Goal: Transaction & Acquisition: Purchase product/service

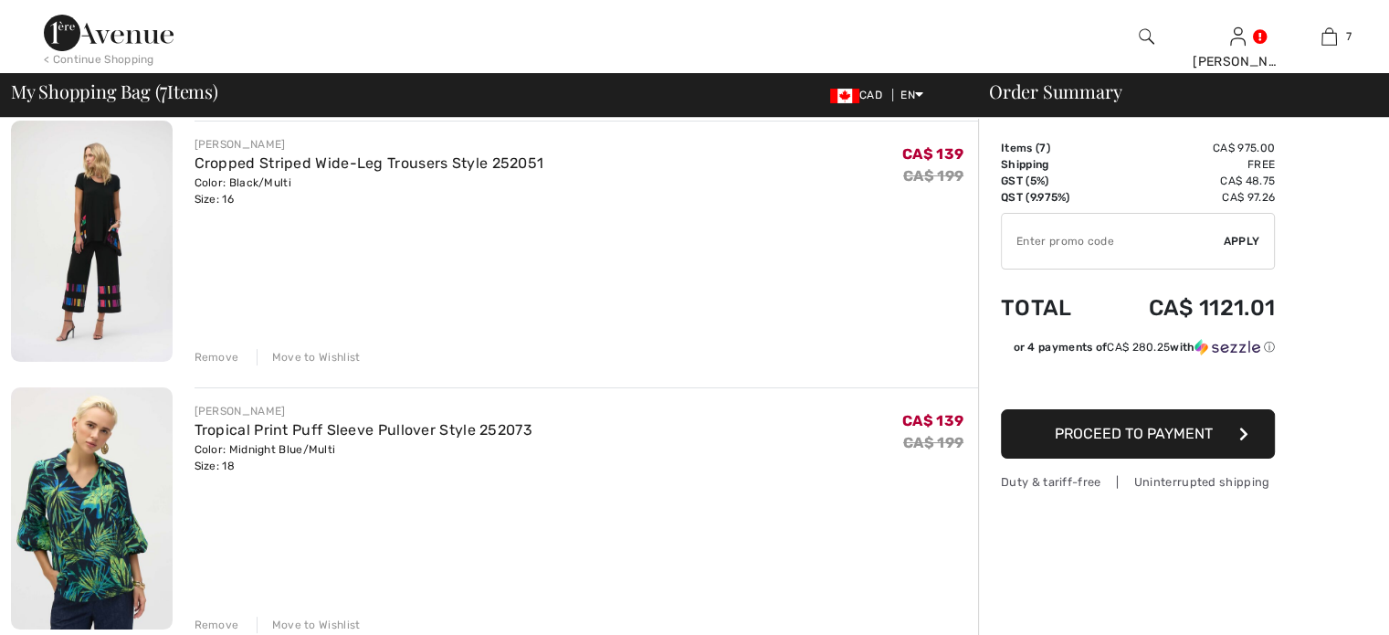
scroll to position [274, 0]
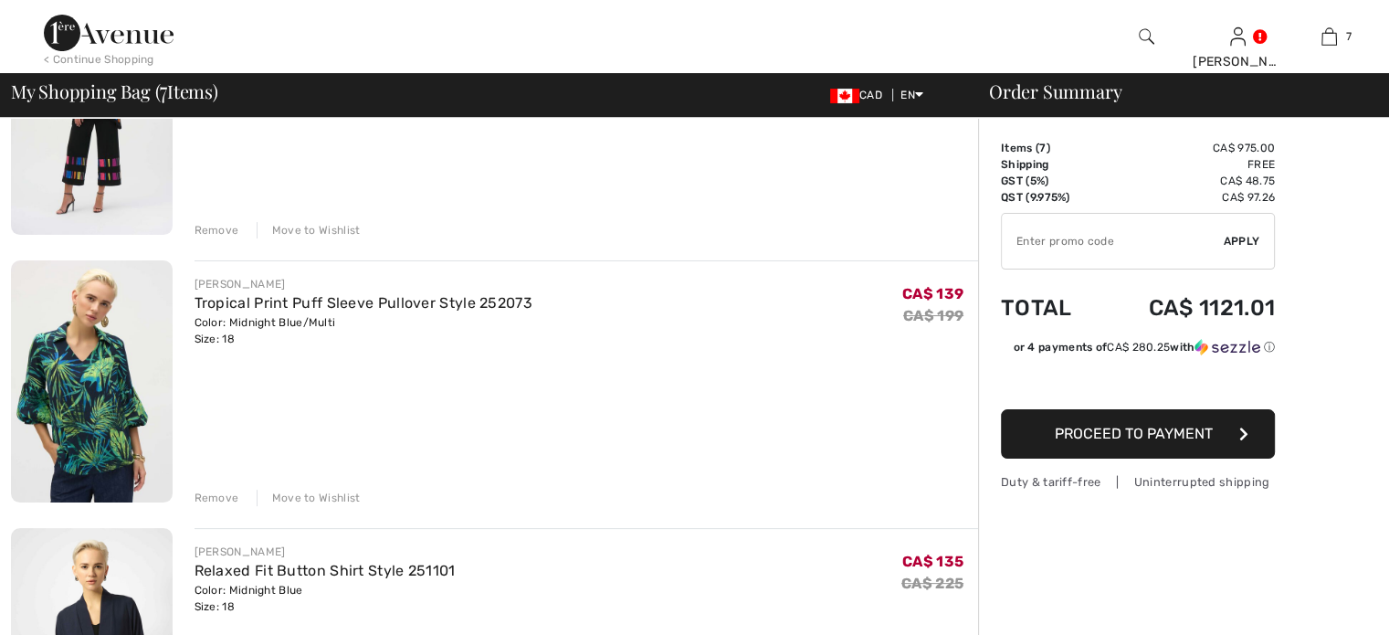
click at [219, 496] on div "Remove" at bounding box center [217, 498] width 45 height 16
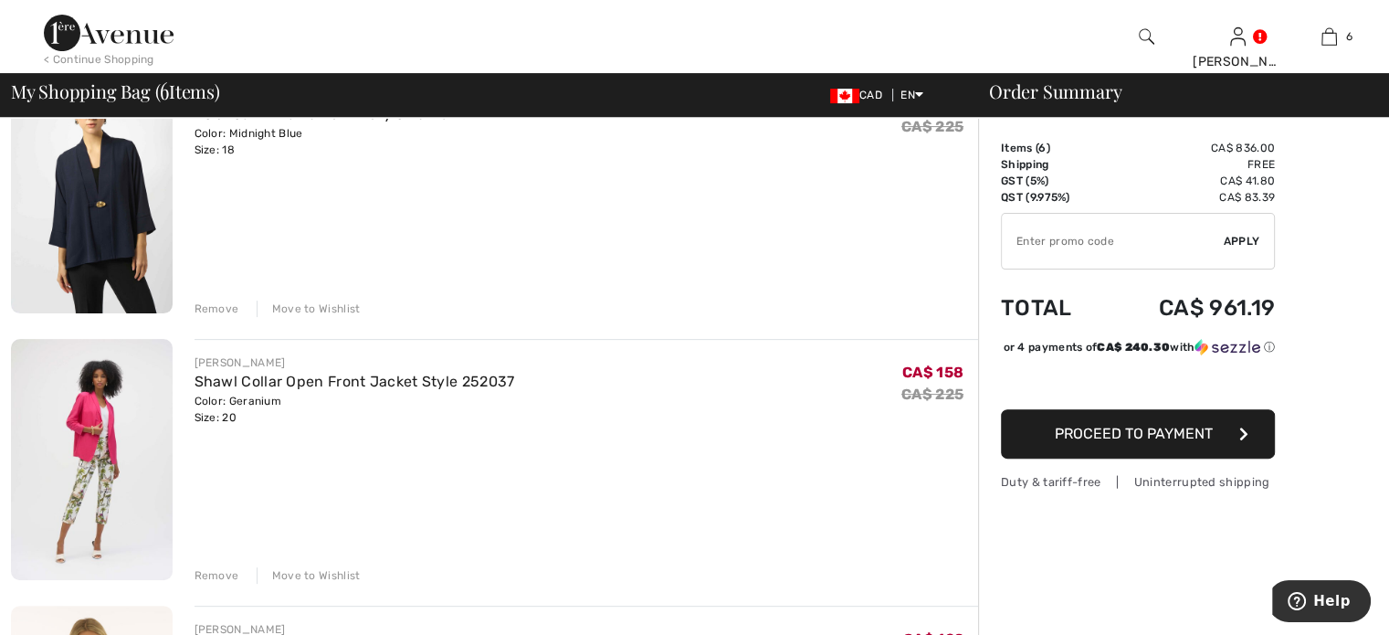
scroll to position [615, 0]
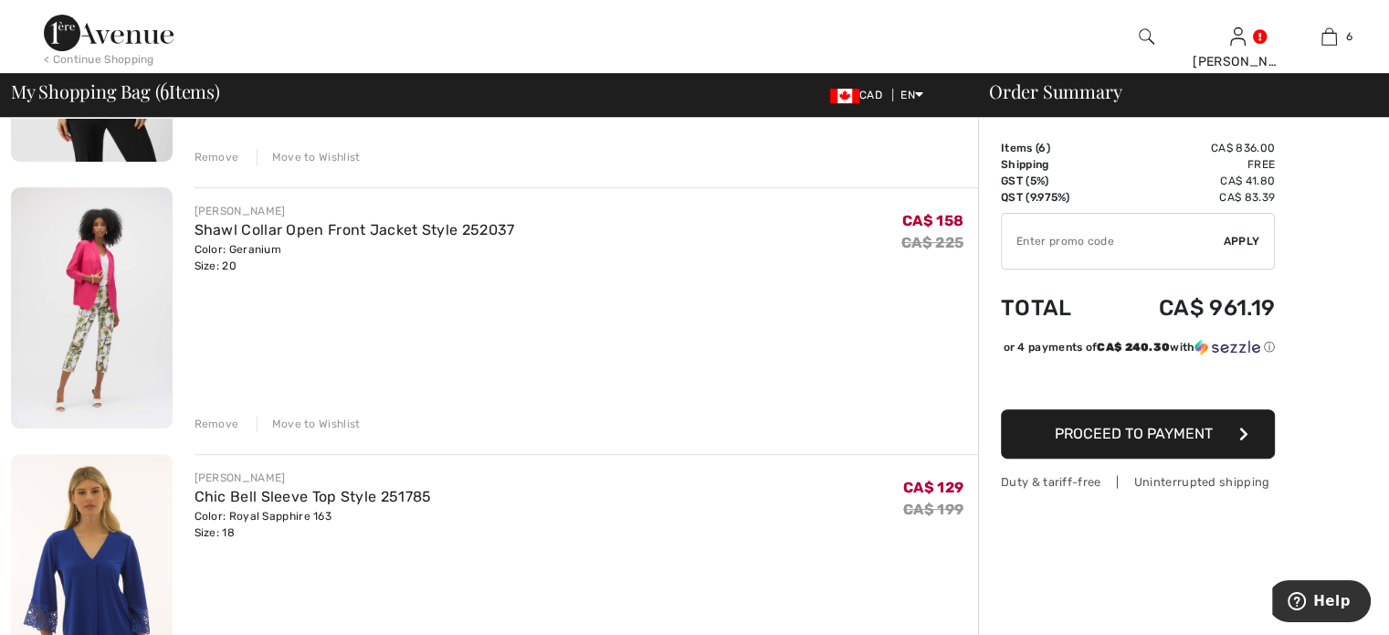
click at [212, 153] on div "Remove" at bounding box center [217, 157] width 45 height 16
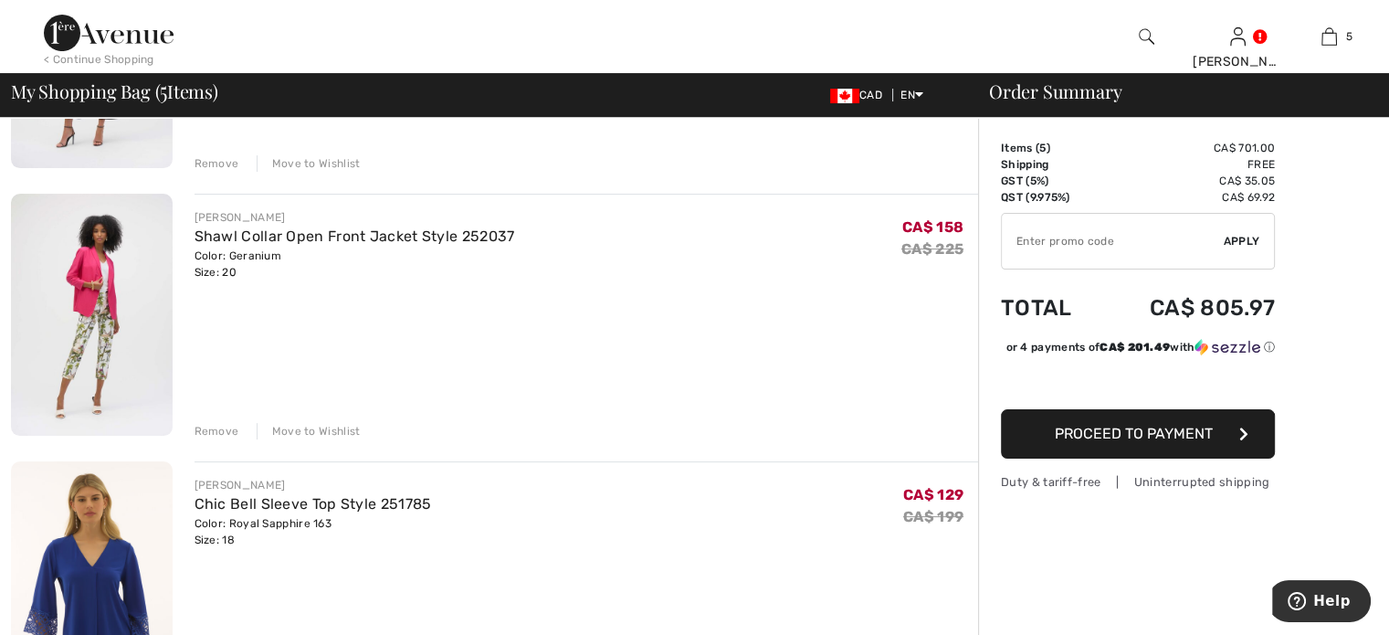
scroll to position [318, 0]
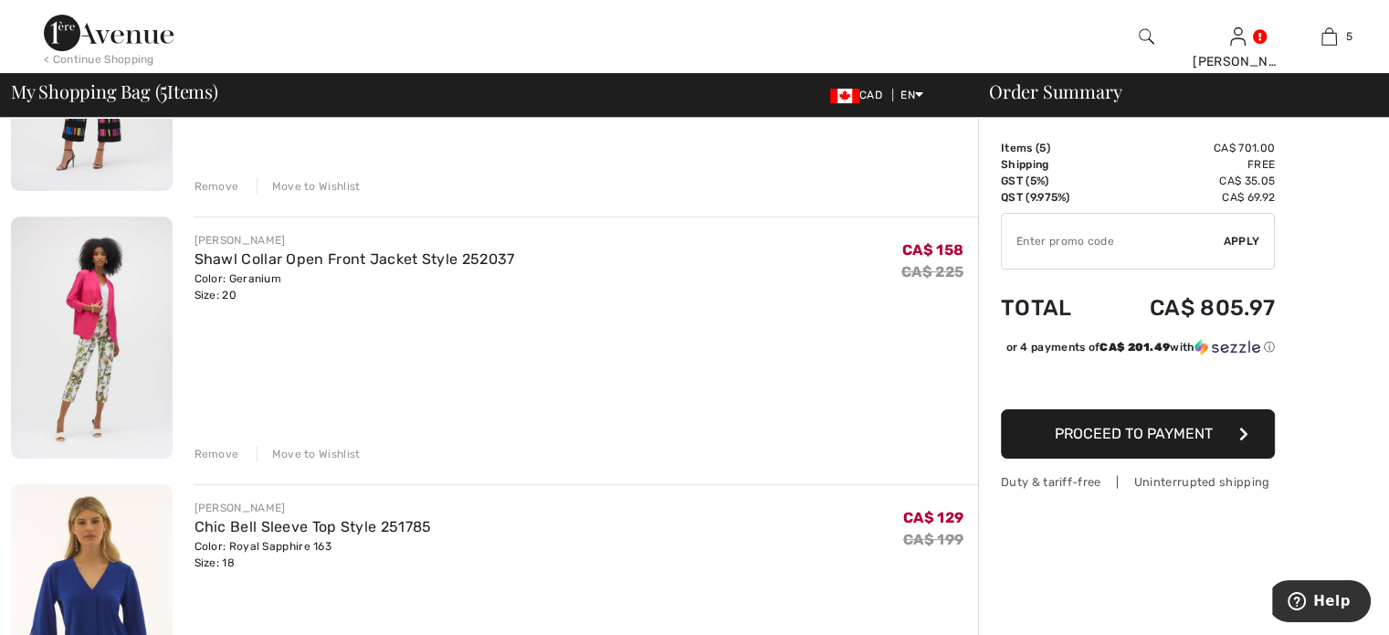
click at [221, 449] on div "Remove" at bounding box center [217, 454] width 45 height 16
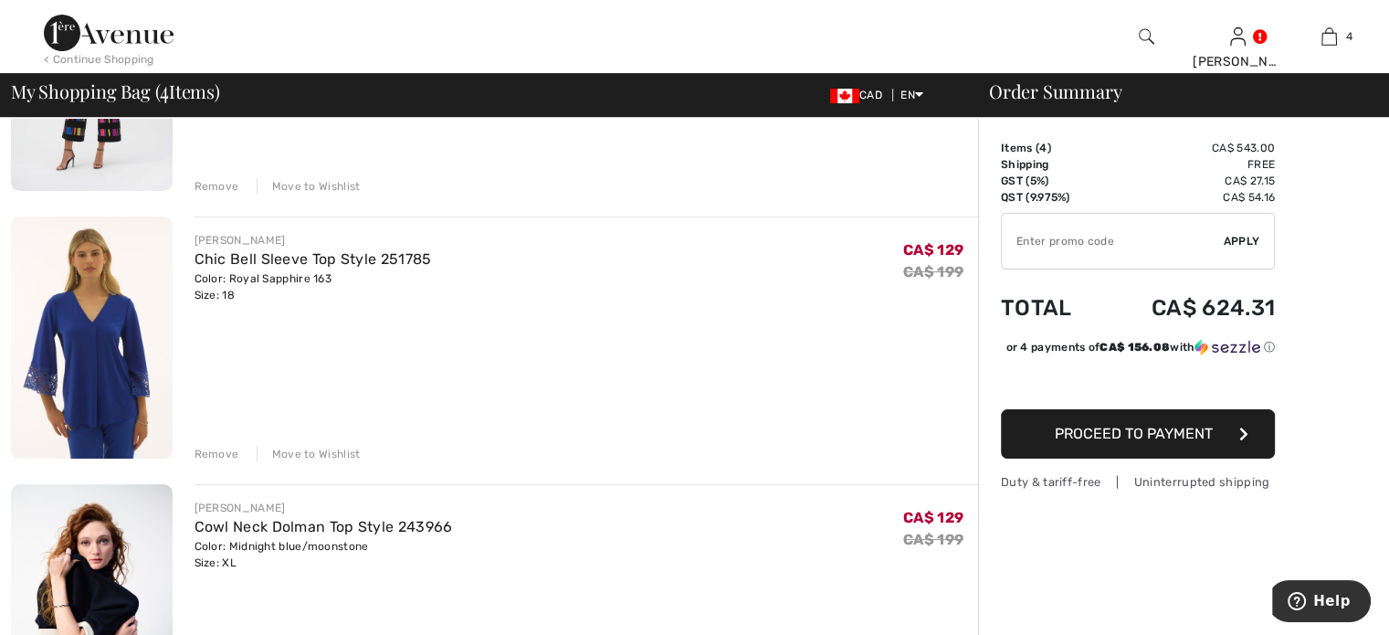
scroll to position [501, 0]
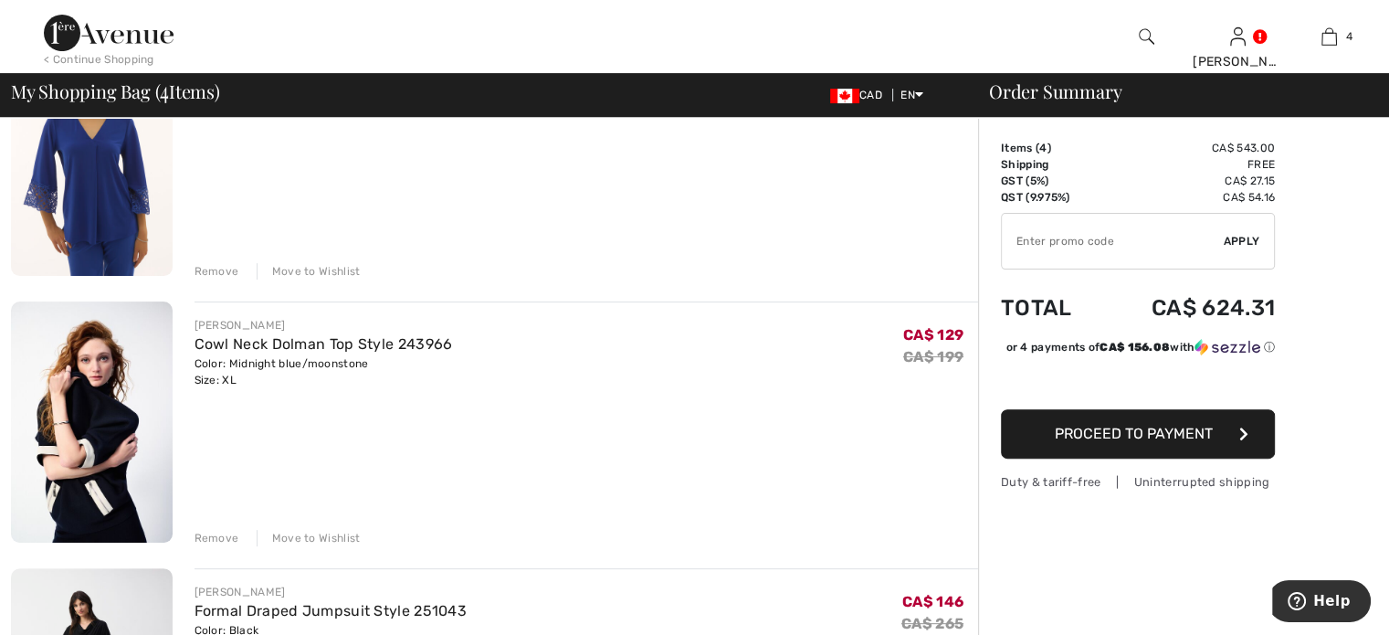
click at [221, 533] on div "Remove" at bounding box center [217, 538] width 45 height 16
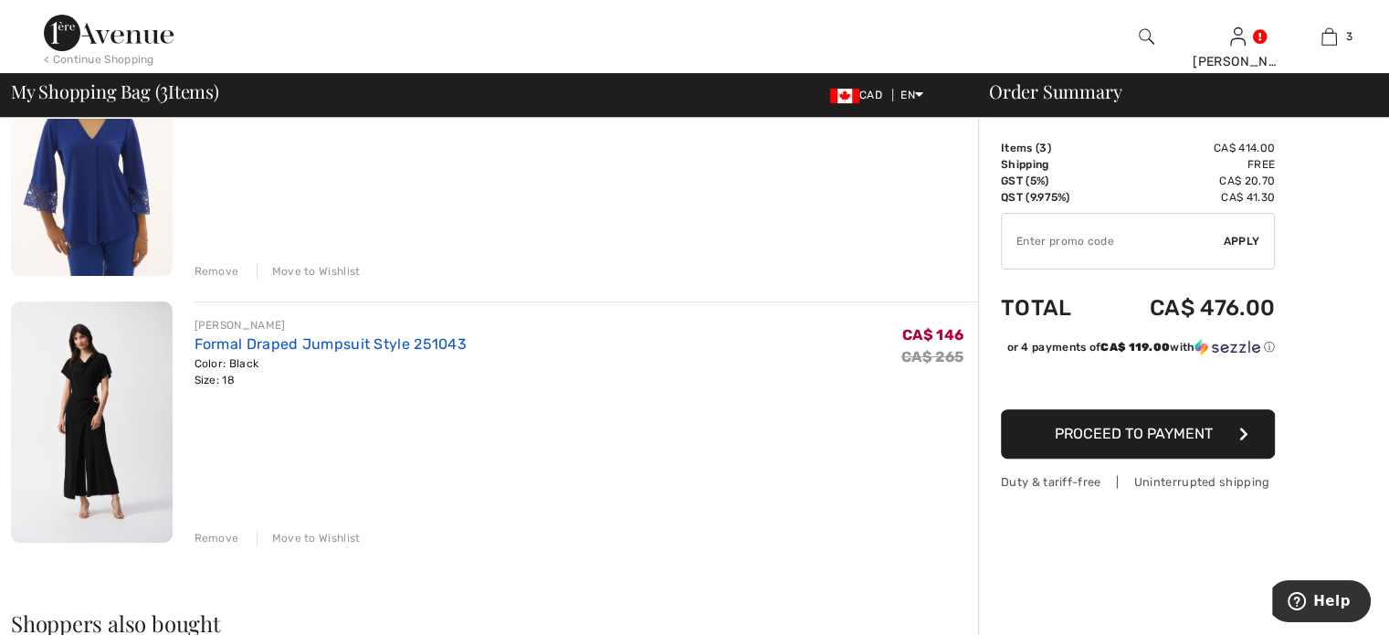
click at [364, 341] on link "Formal Draped Jumpsuit Style 251043" at bounding box center [331, 343] width 273 height 17
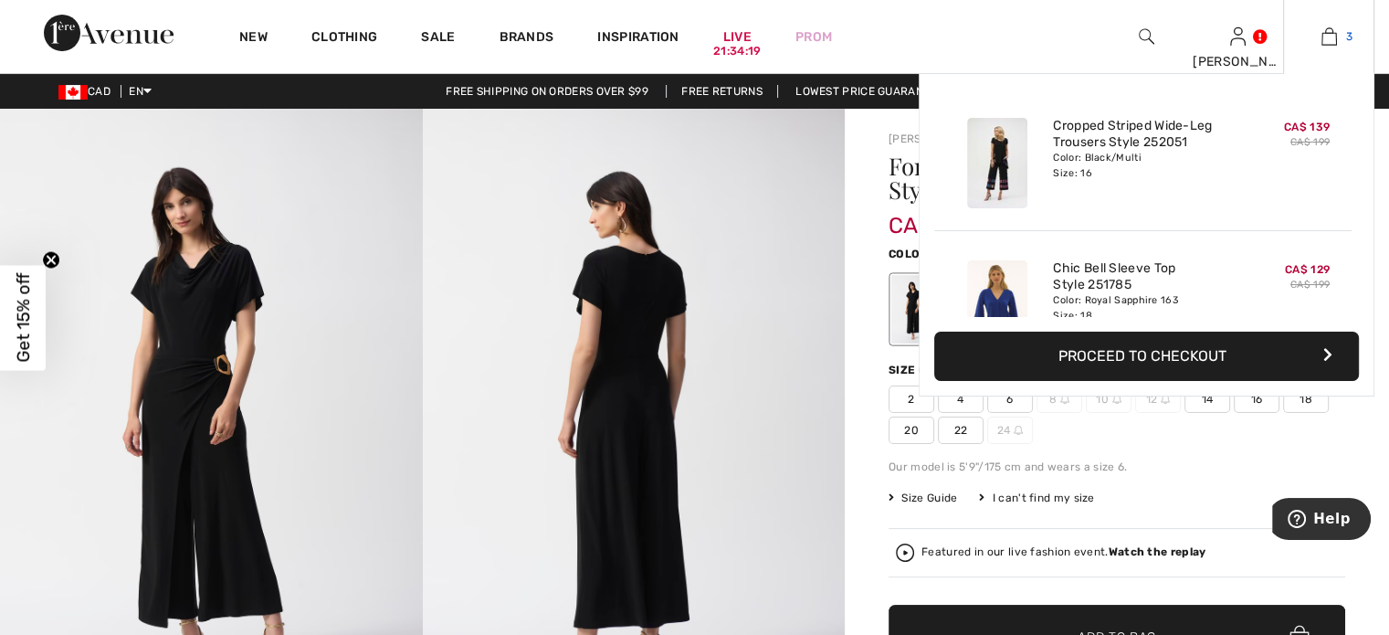
click at [1329, 37] on img at bounding box center [1330, 37] width 16 height 22
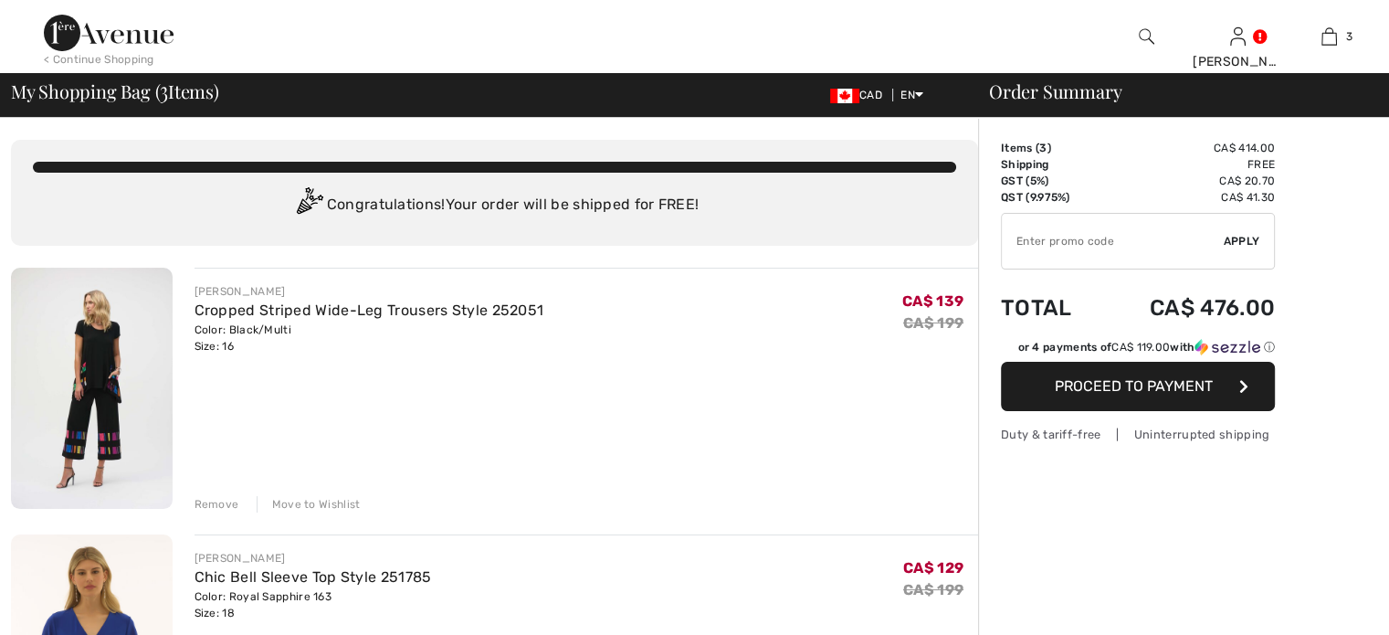
scroll to position [365, 0]
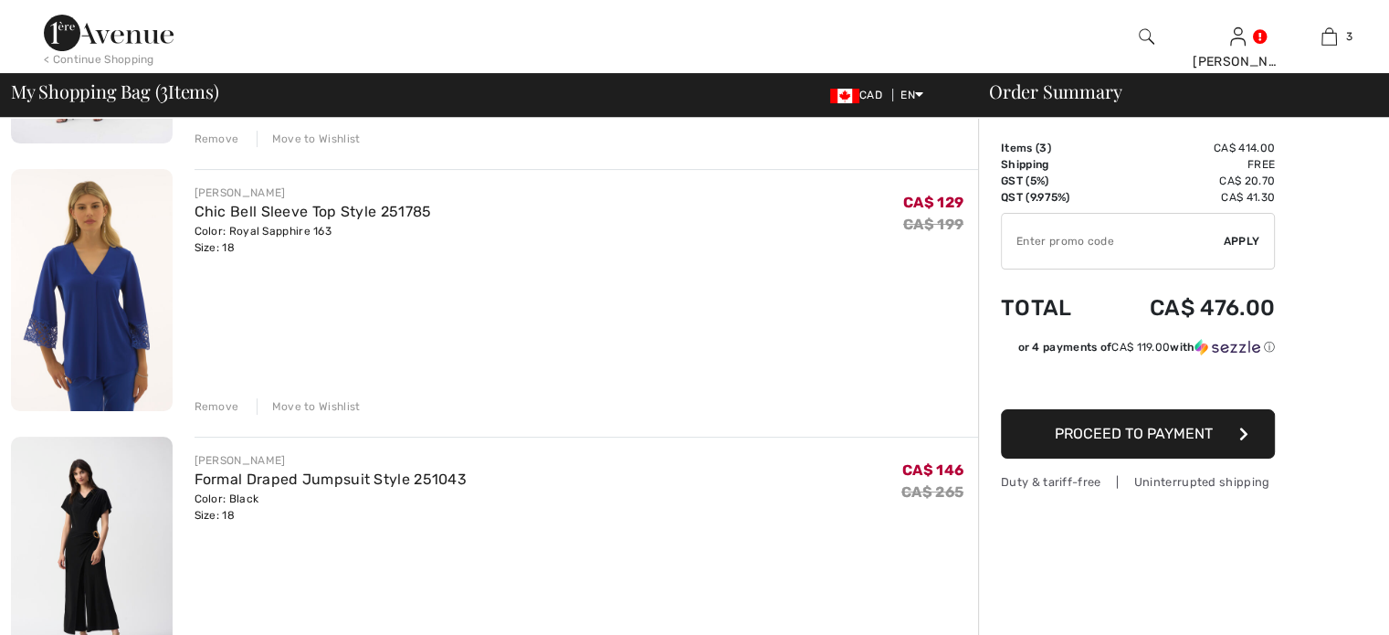
click at [212, 403] on div "Remove" at bounding box center [217, 406] width 45 height 16
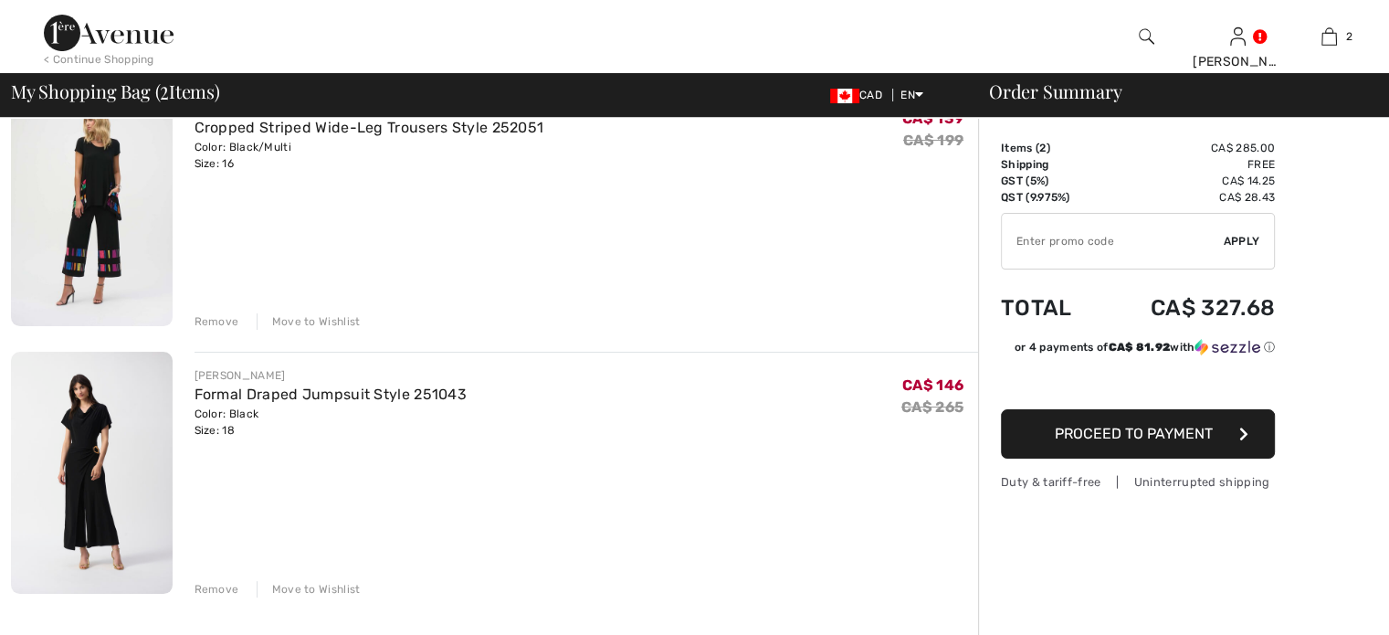
scroll to position [0, 0]
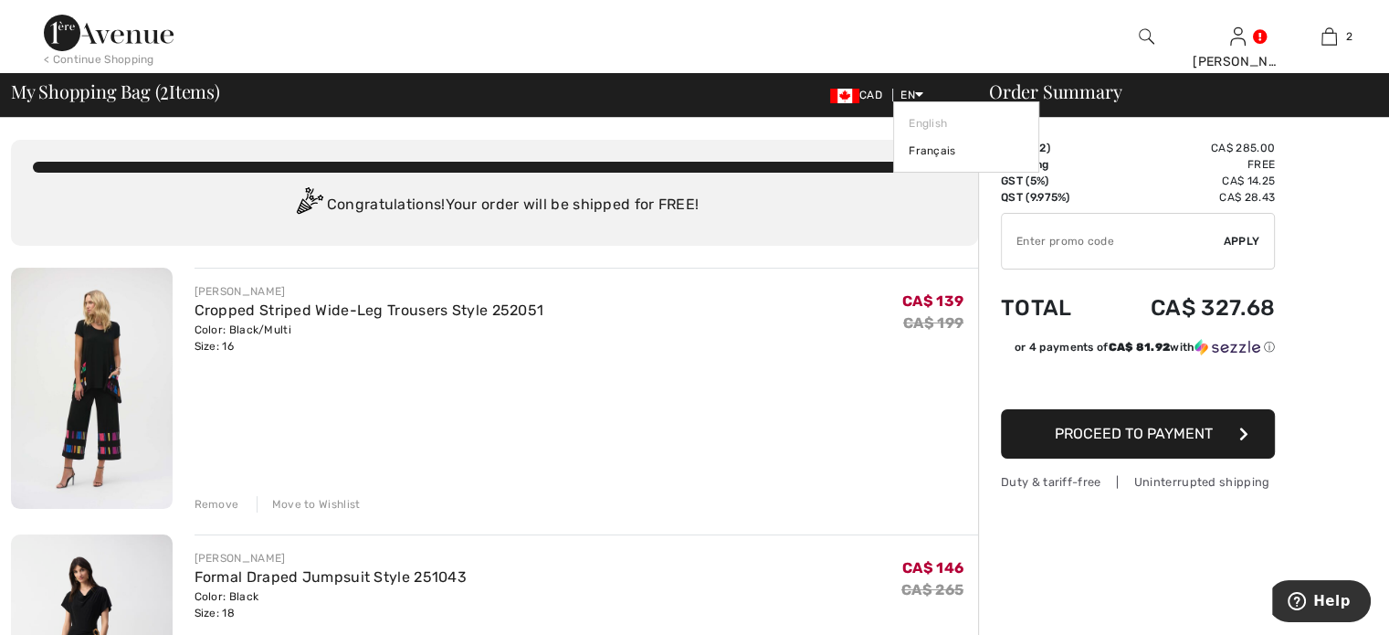
click at [921, 94] on icon at bounding box center [919, 94] width 8 height 13
click at [923, 150] on link "Français" at bounding box center [966, 150] width 115 height 27
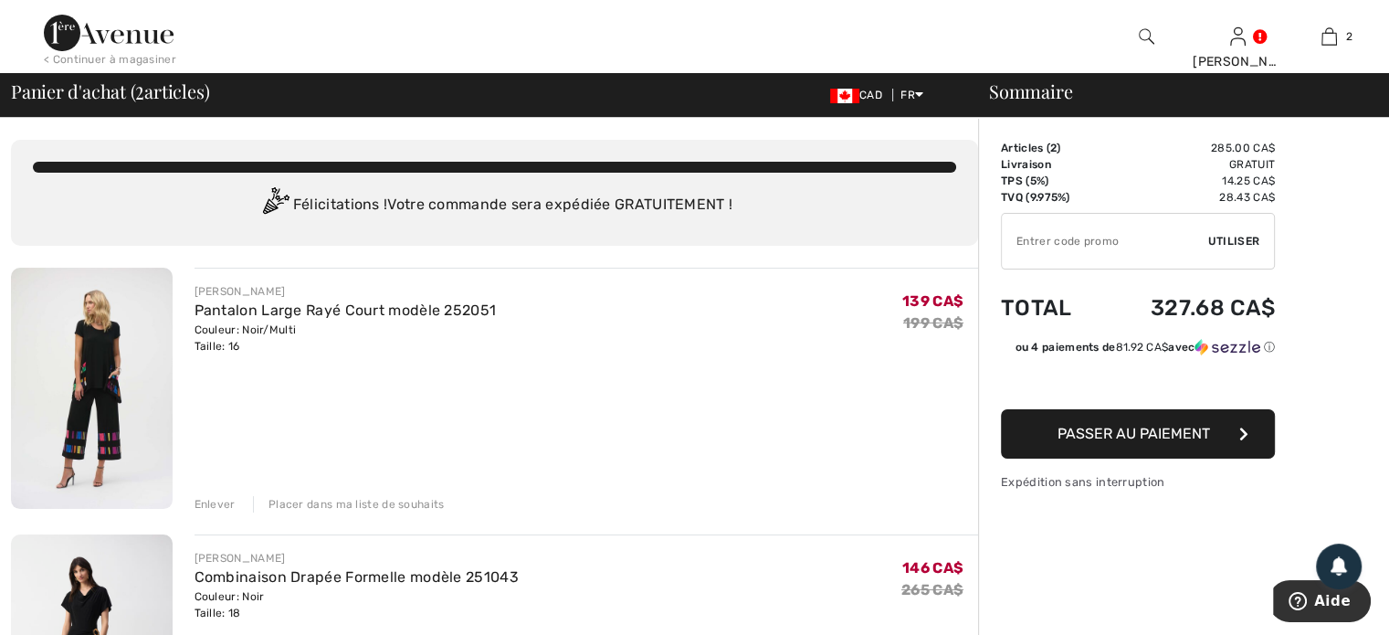
click at [1140, 34] on img at bounding box center [1147, 37] width 16 height 22
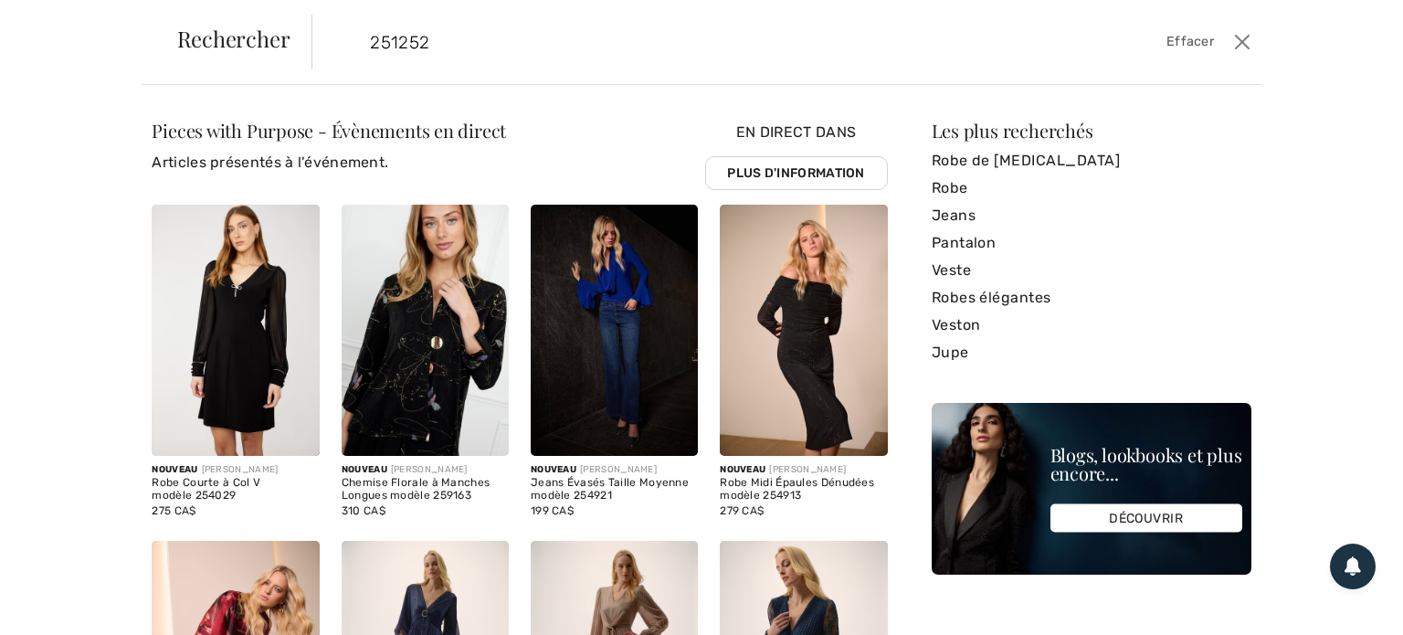
type input "251252"
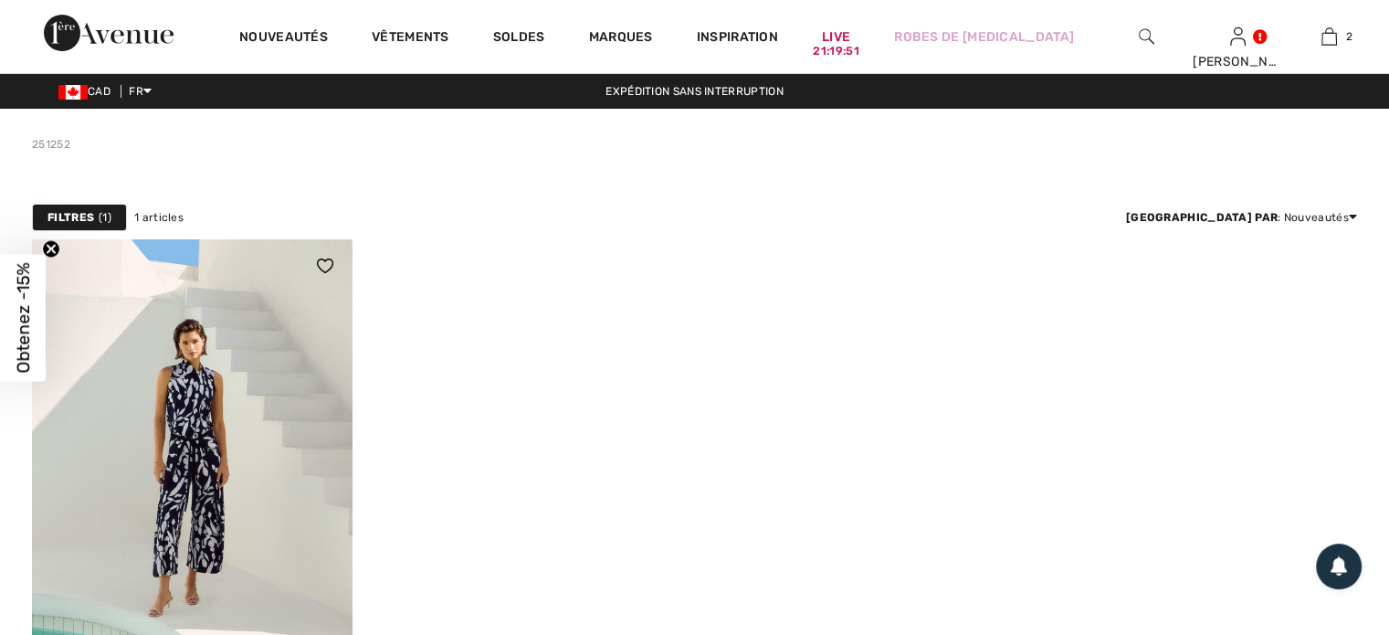
click at [198, 359] on img at bounding box center [192, 478] width 321 height 481
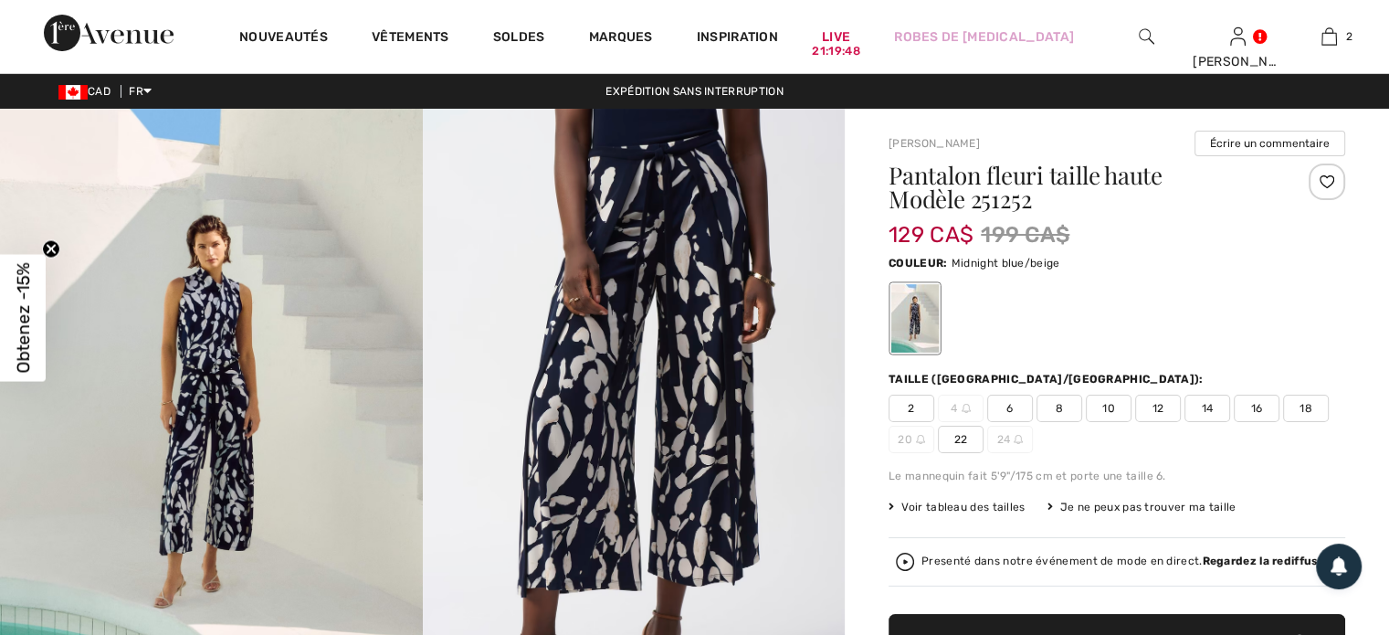
click at [1246, 412] on span "16" at bounding box center [1257, 408] width 46 height 27
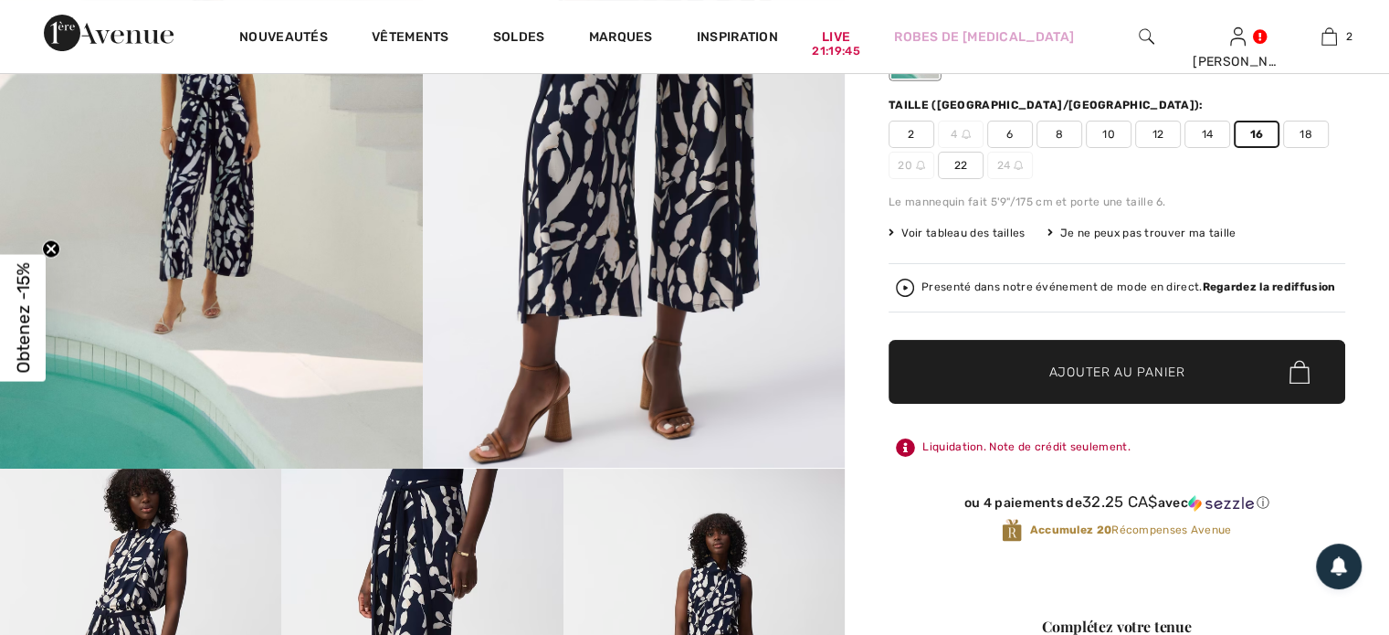
click at [1140, 368] on span "Ajouter au panier" at bounding box center [1118, 372] width 136 height 19
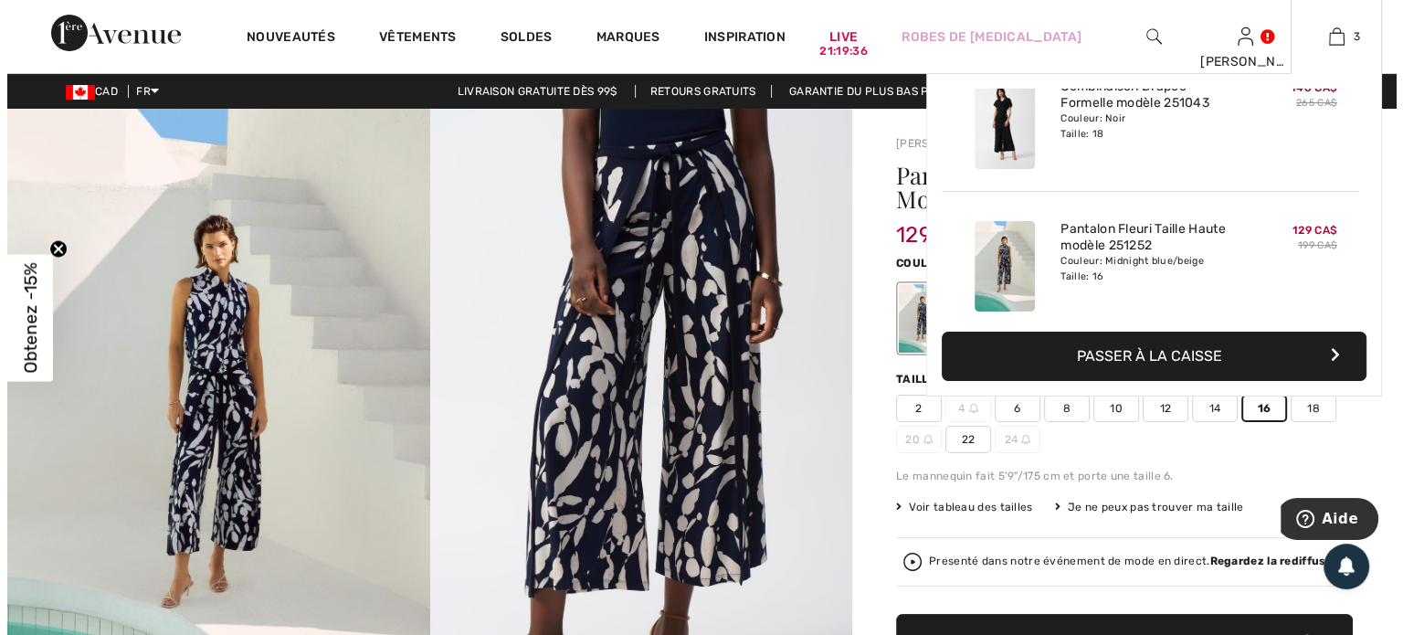
scroll to position [183, 0]
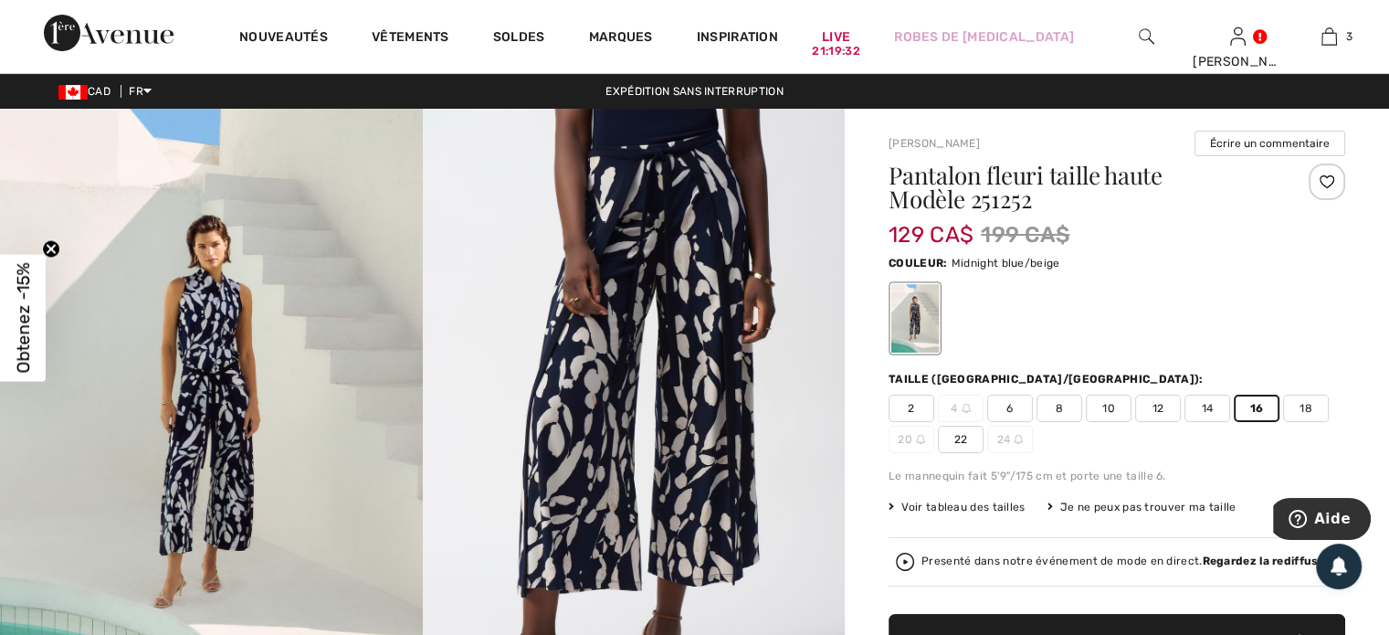
click at [687, 226] on img at bounding box center [634, 425] width 423 height 633
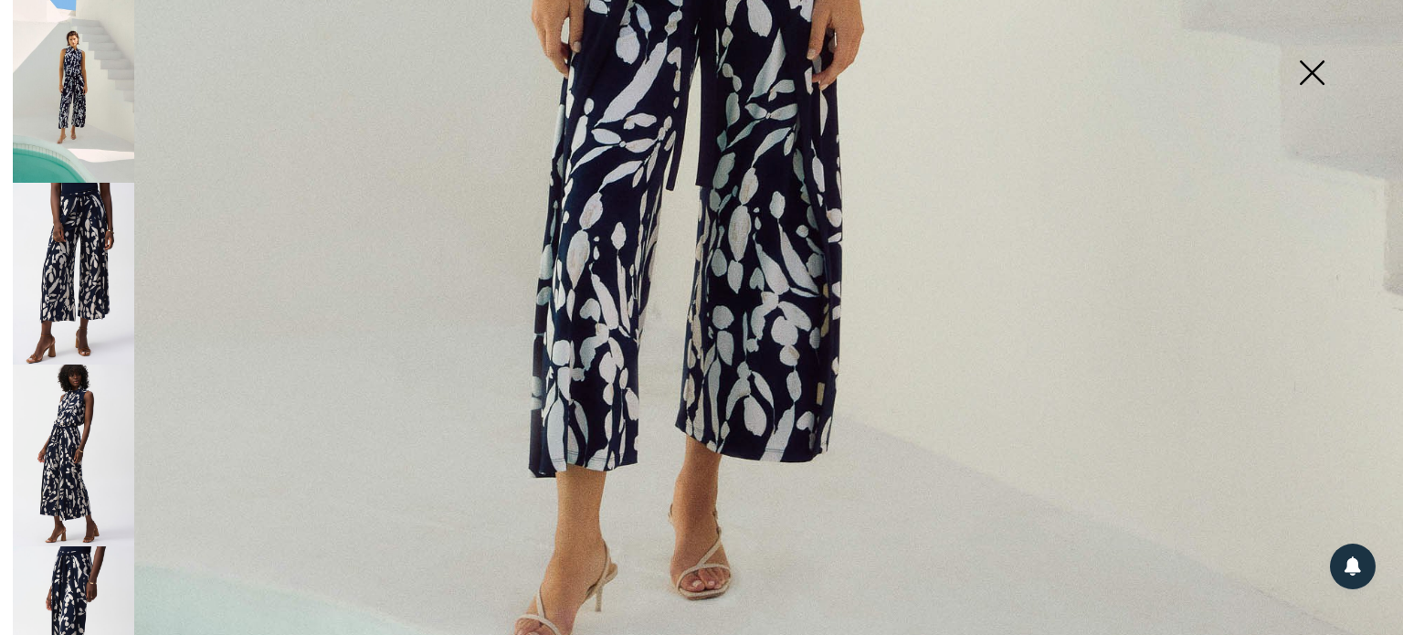
scroll to position [731, 0]
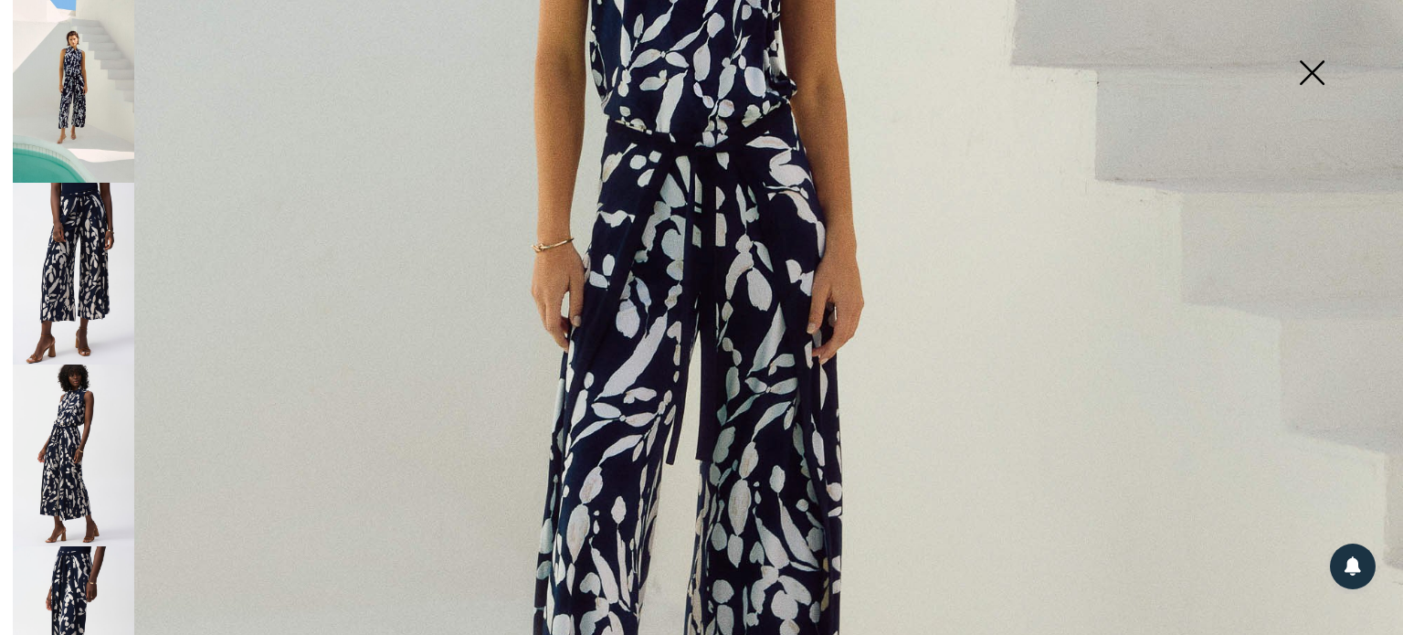
click at [80, 320] on img at bounding box center [73, 274] width 121 height 182
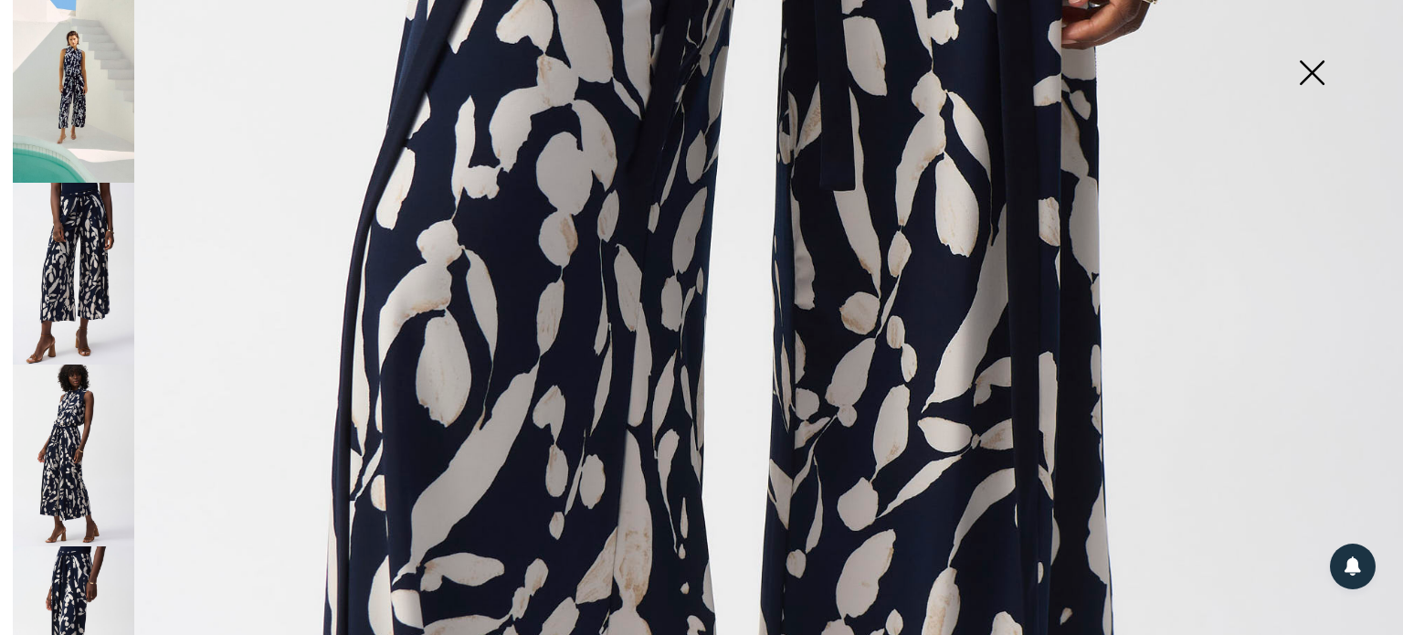
scroll to position [1096, 0]
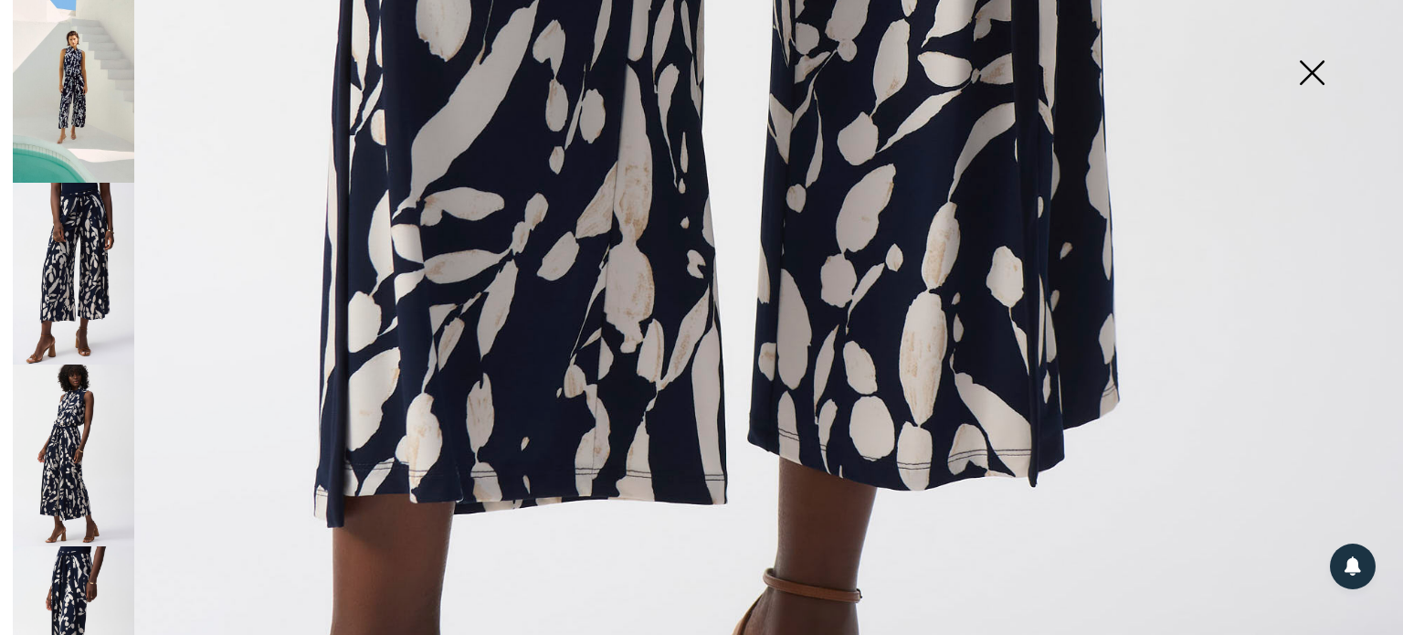
click at [69, 434] on img at bounding box center [73, 455] width 121 height 182
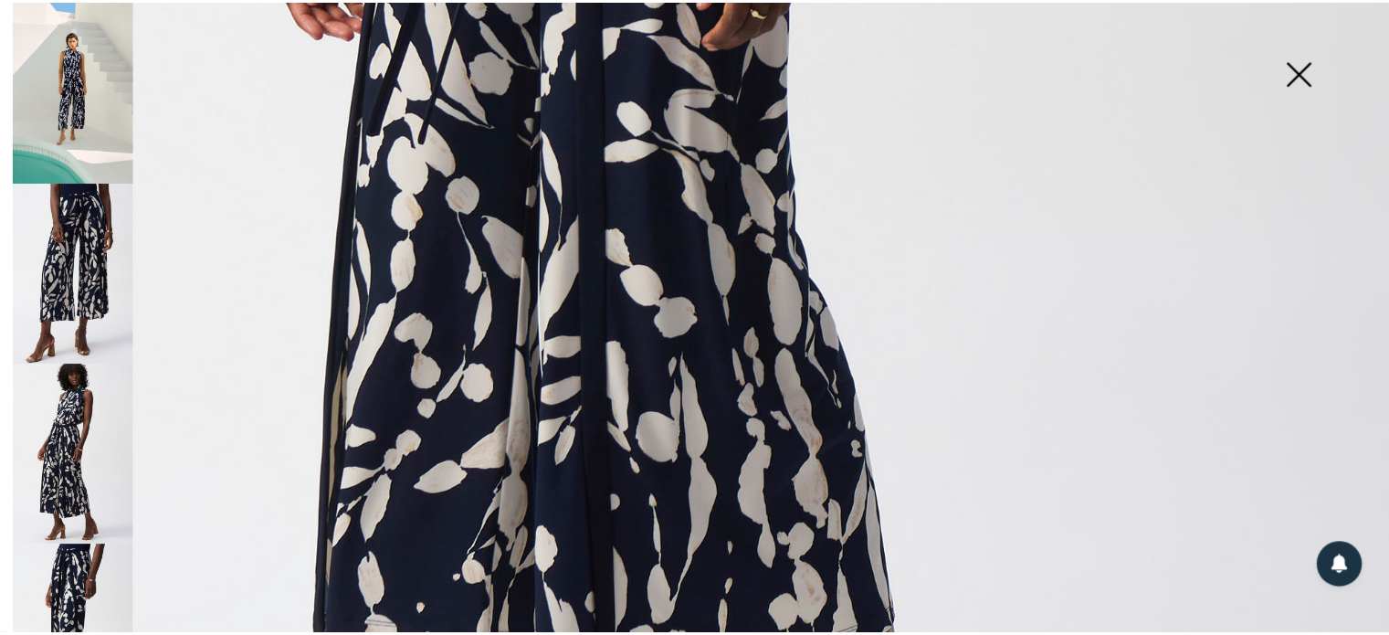
scroll to position [1447, 0]
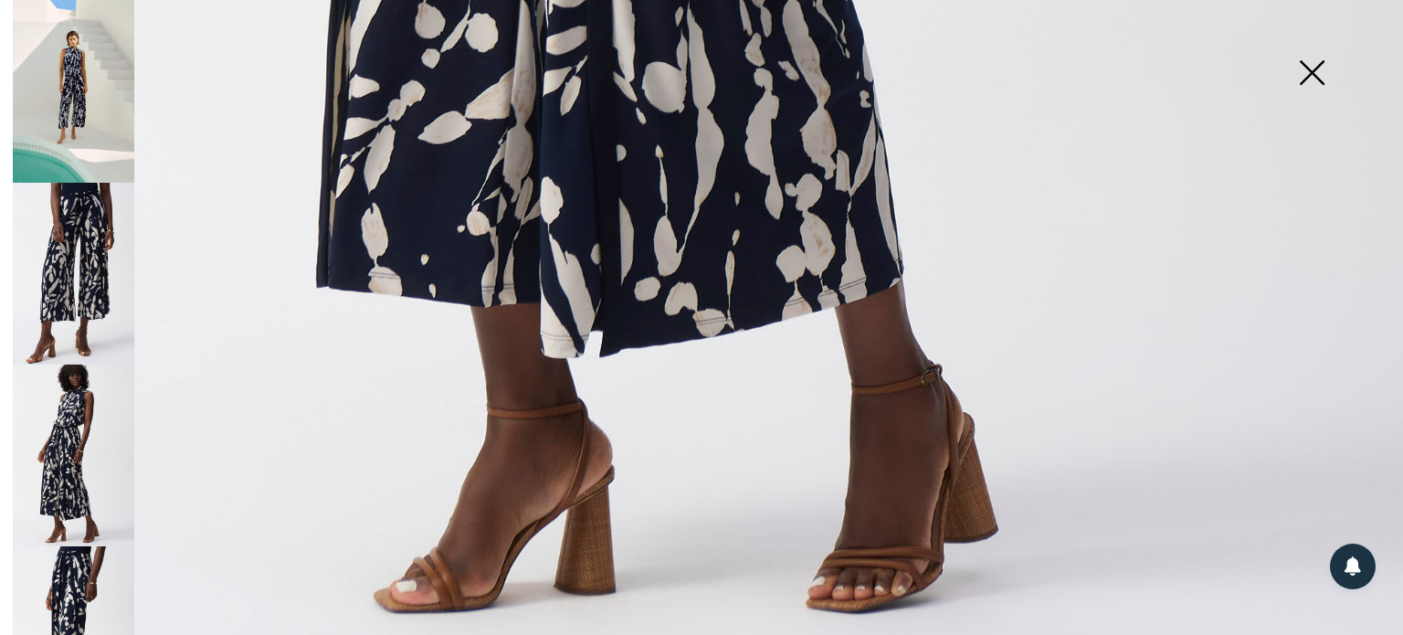
click at [1300, 73] on img at bounding box center [1311, 74] width 91 height 94
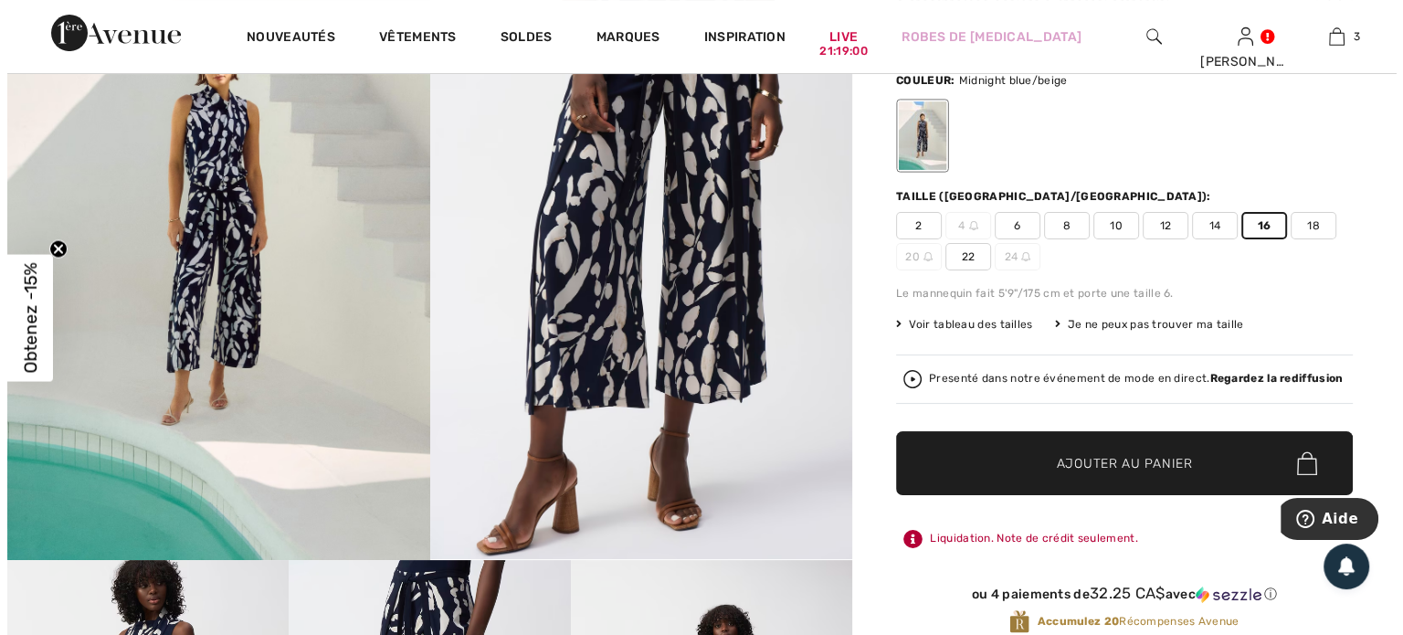
scroll to position [365, 0]
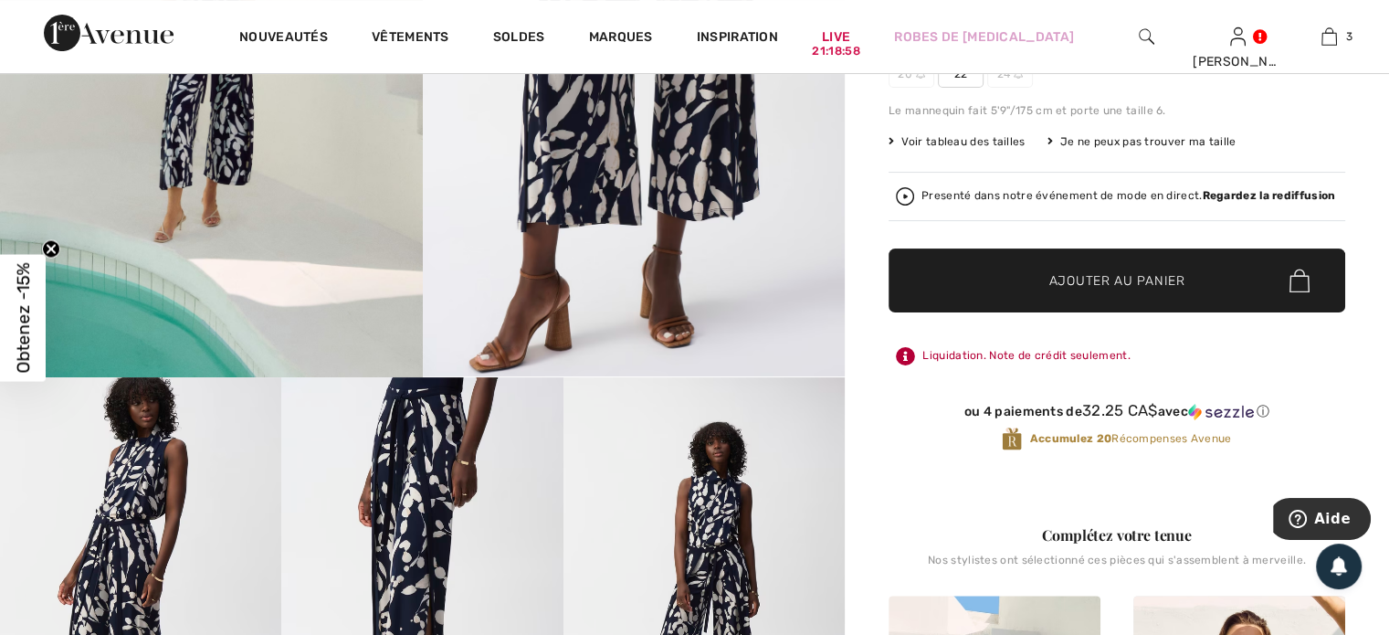
click at [1276, 195] on strong "Regardez la rediffusion" at bounding box center [1268, 195] width 133 height 13
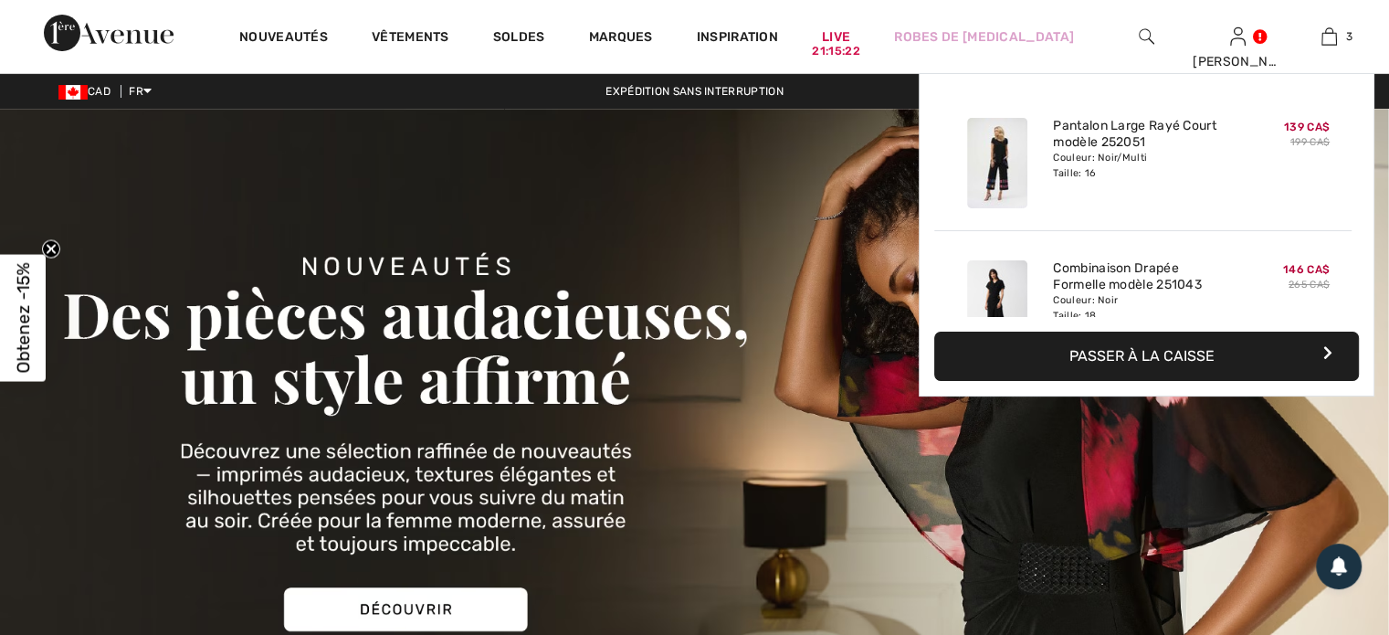
click at [1322, 33] on img at bounding box center [1330, 37] width 16 height 22
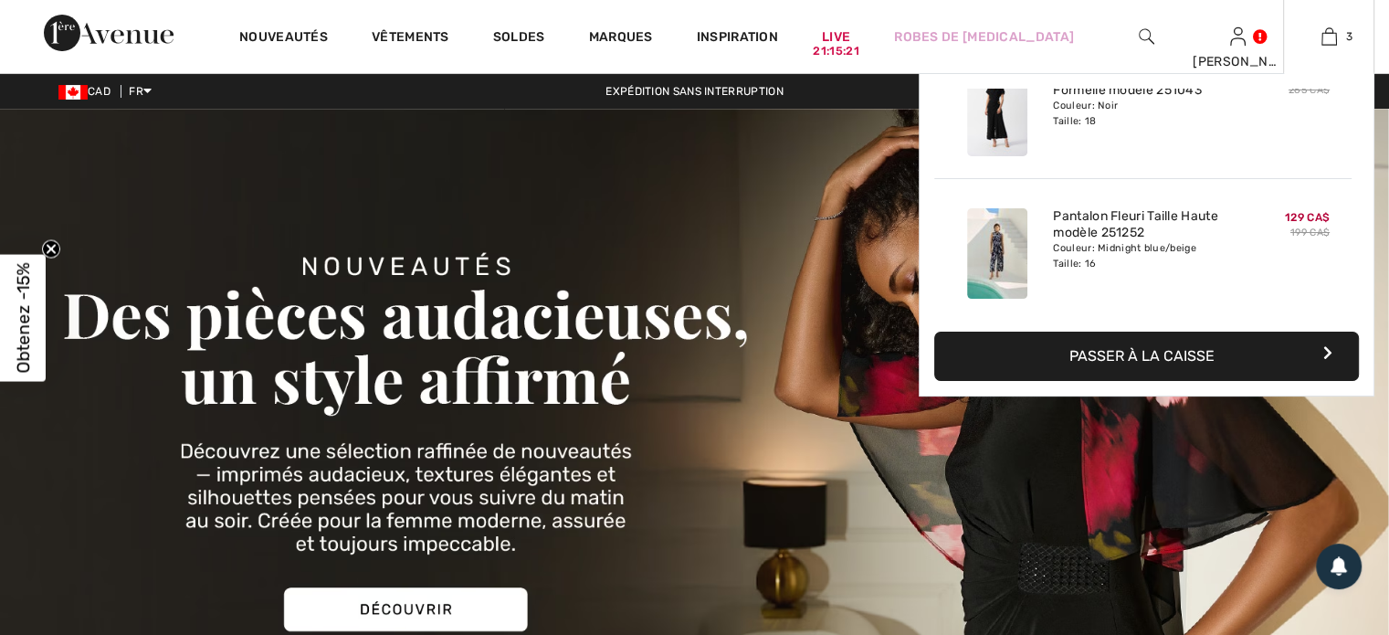
scroll to position [197, 0]
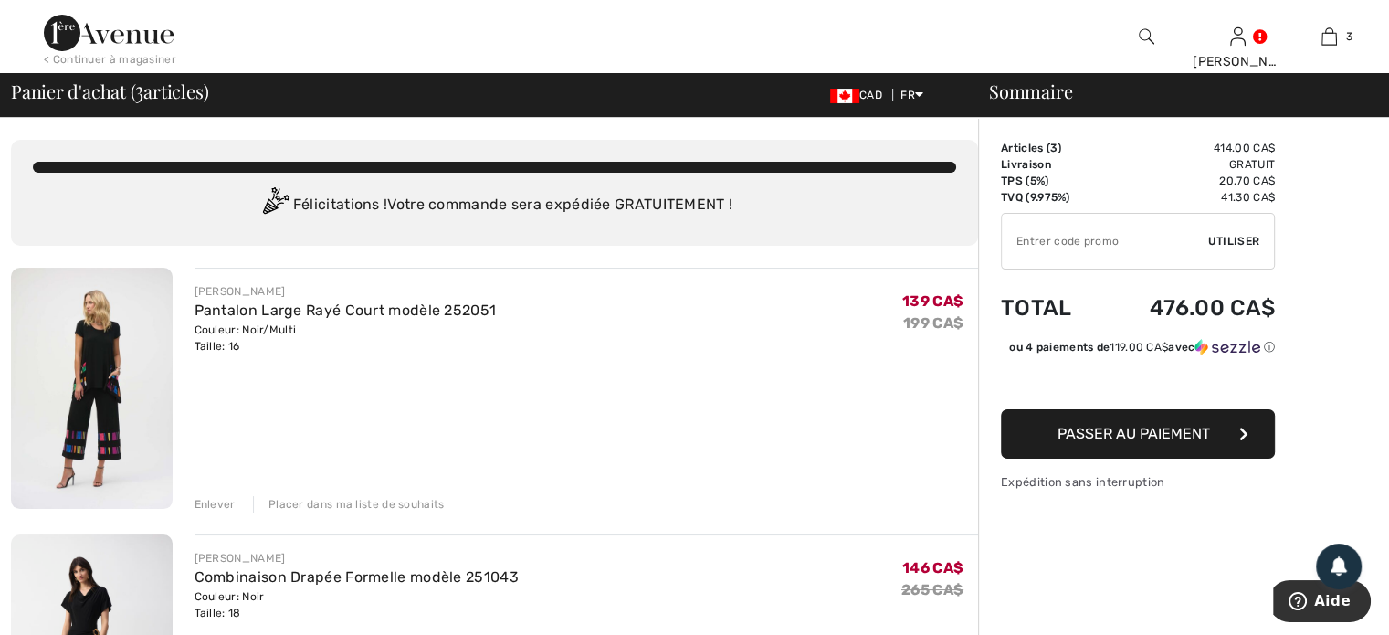
click at [1140, 36] on img at bounding box center [1147, 37] width 16 height 22
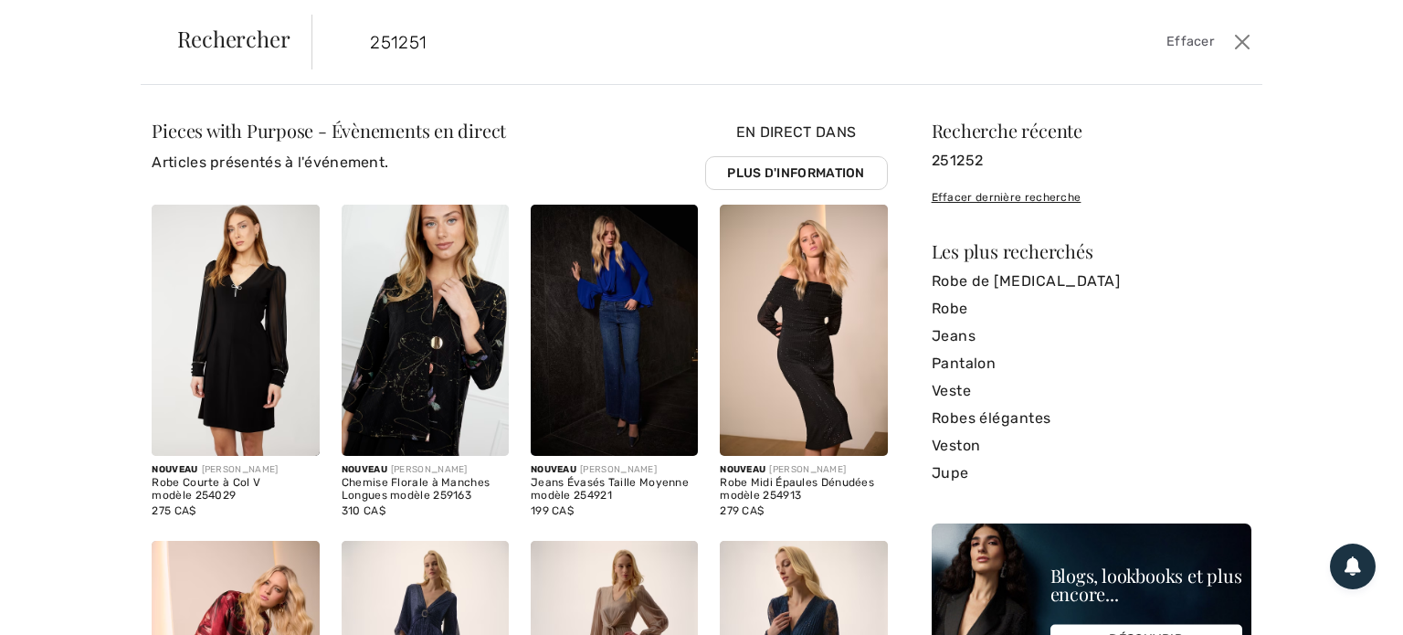
type input "251251"
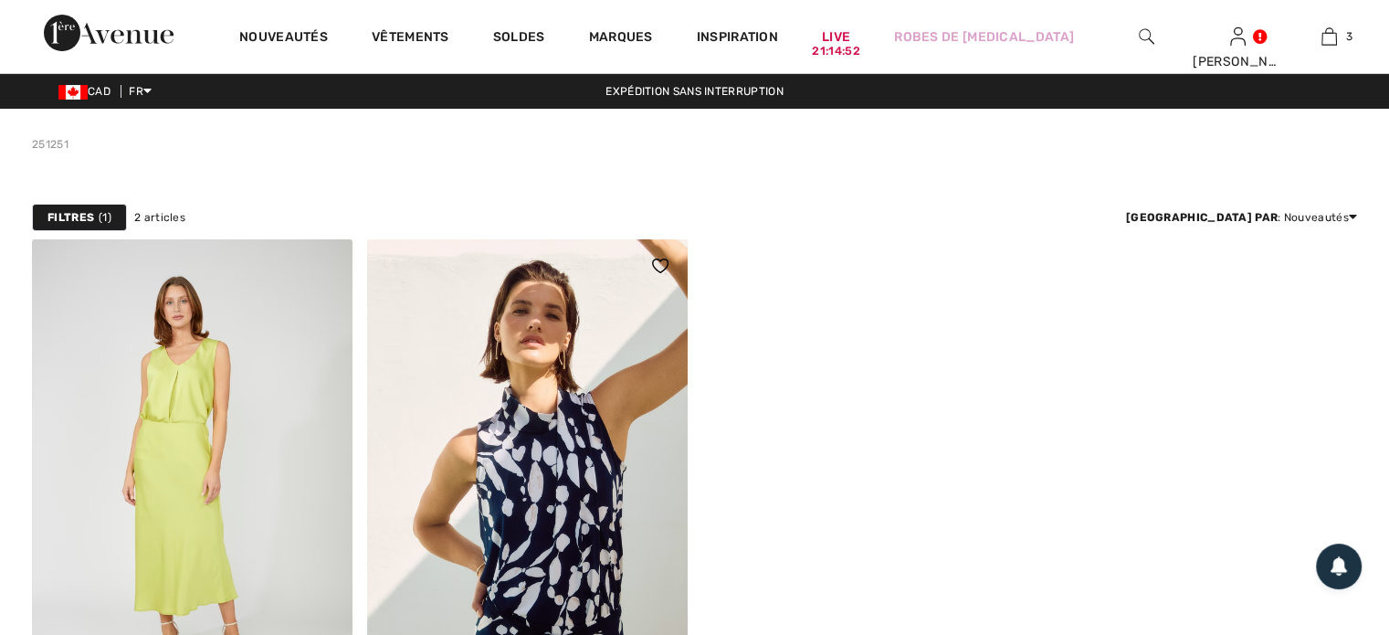
scroll to position [365, 0]
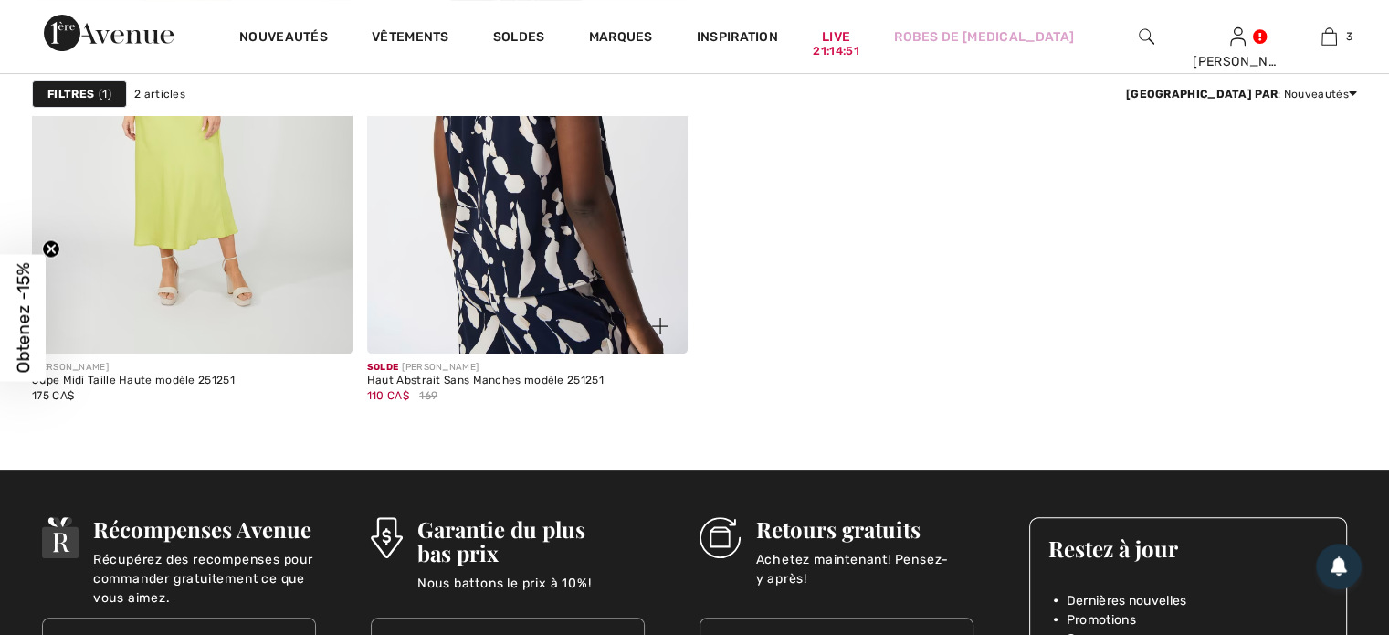
click at [554, 265] on img at bounding box center [527, 113] width 321 height 481
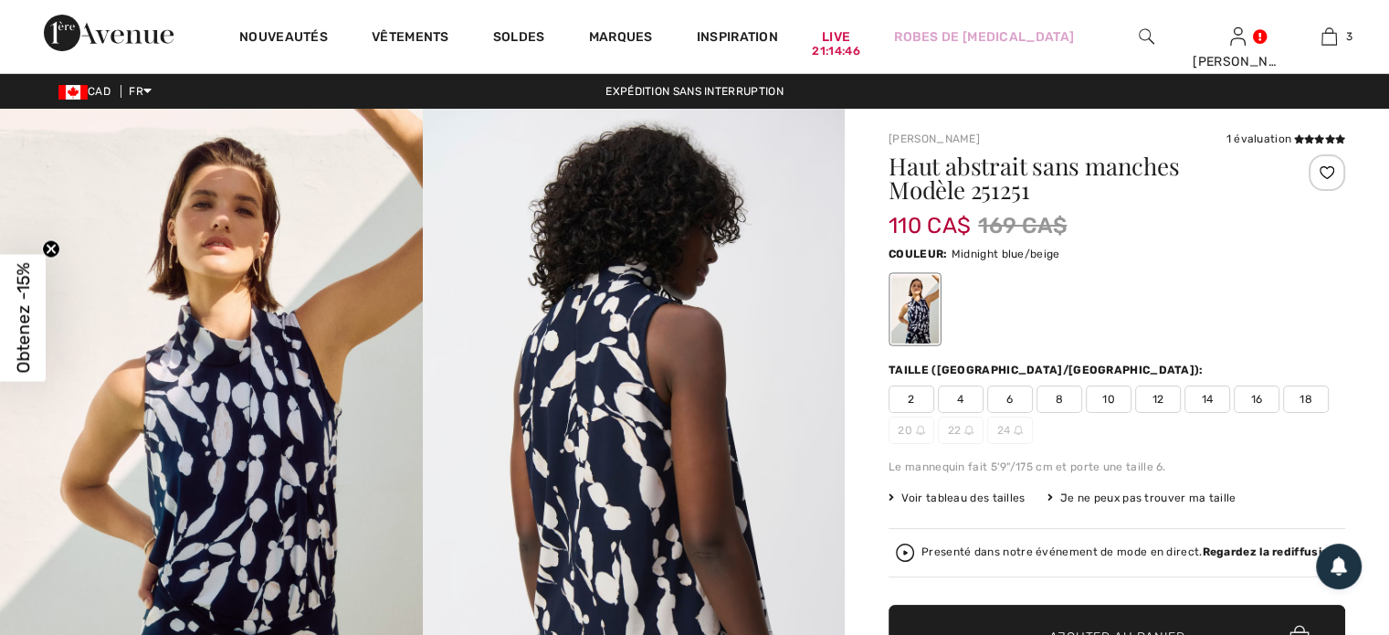
click at [1312, 403] on span "18" at bounding box center [1306, 398] width 46 height 27
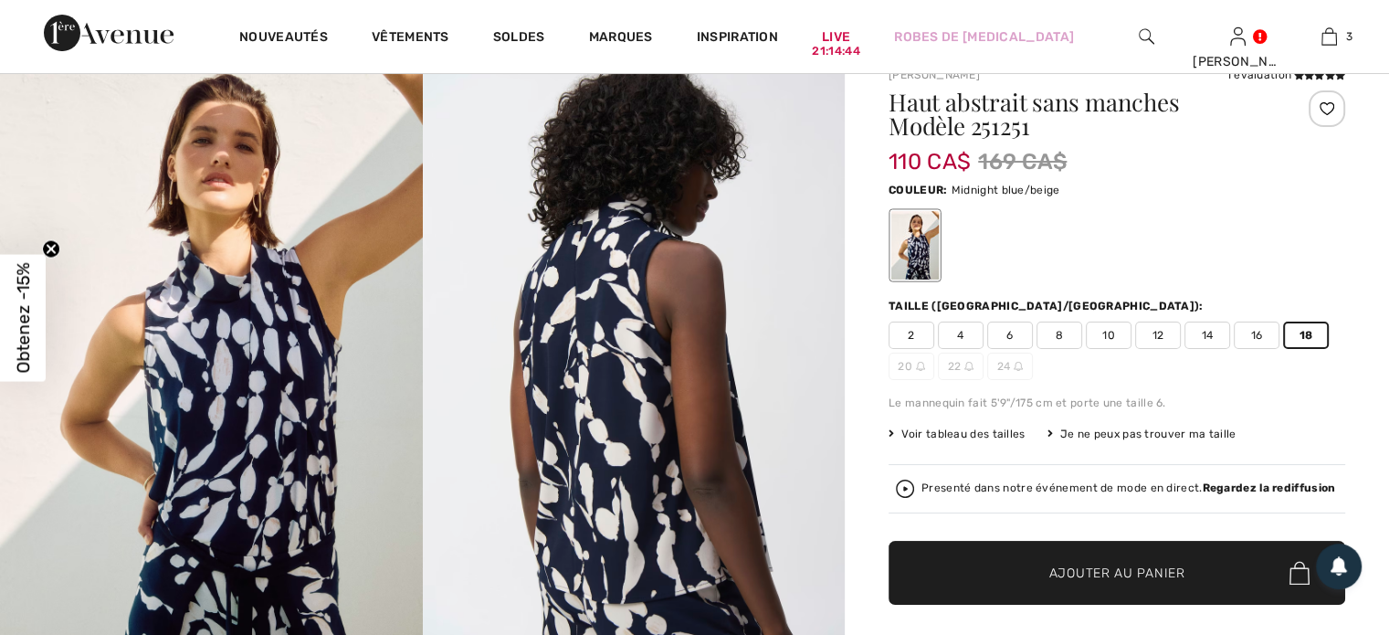
scroll to position [91, 0]
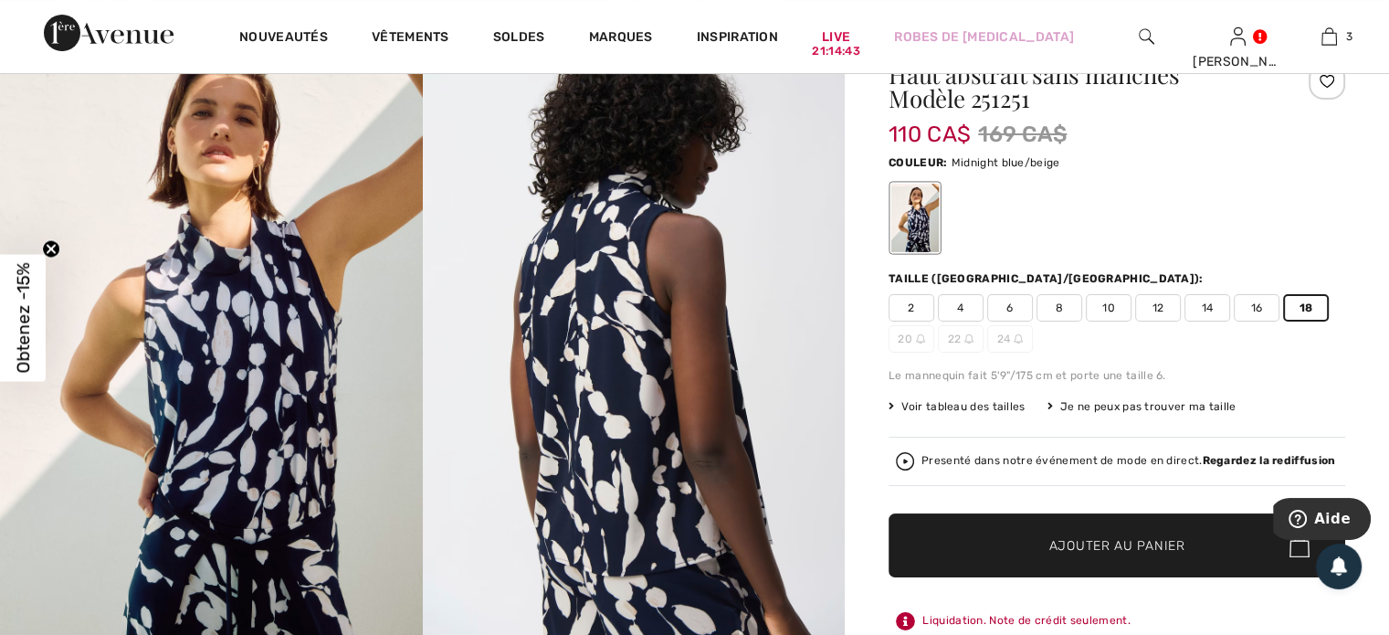
click at [1097, 544] on span "Ajouter au panier" at bounding box center [1118, 545] width 136 height 19
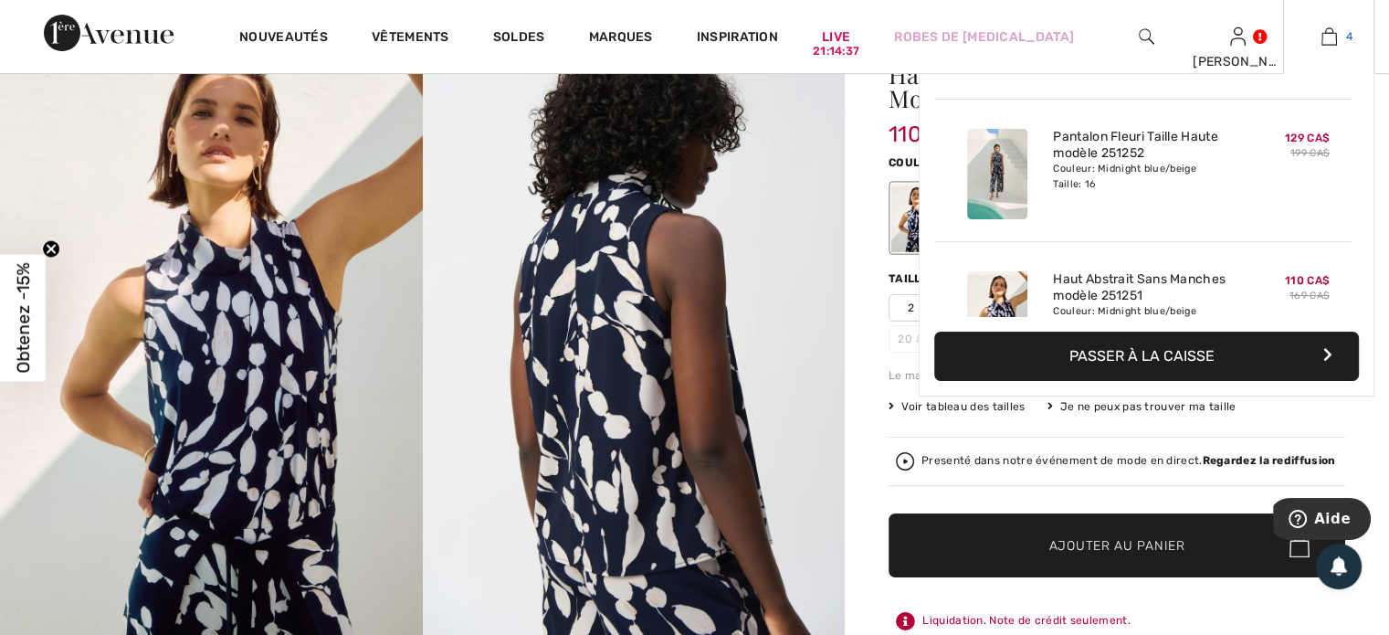
click at [1329, 36] on img at bounding box center [1330, 37] width 16 height 22
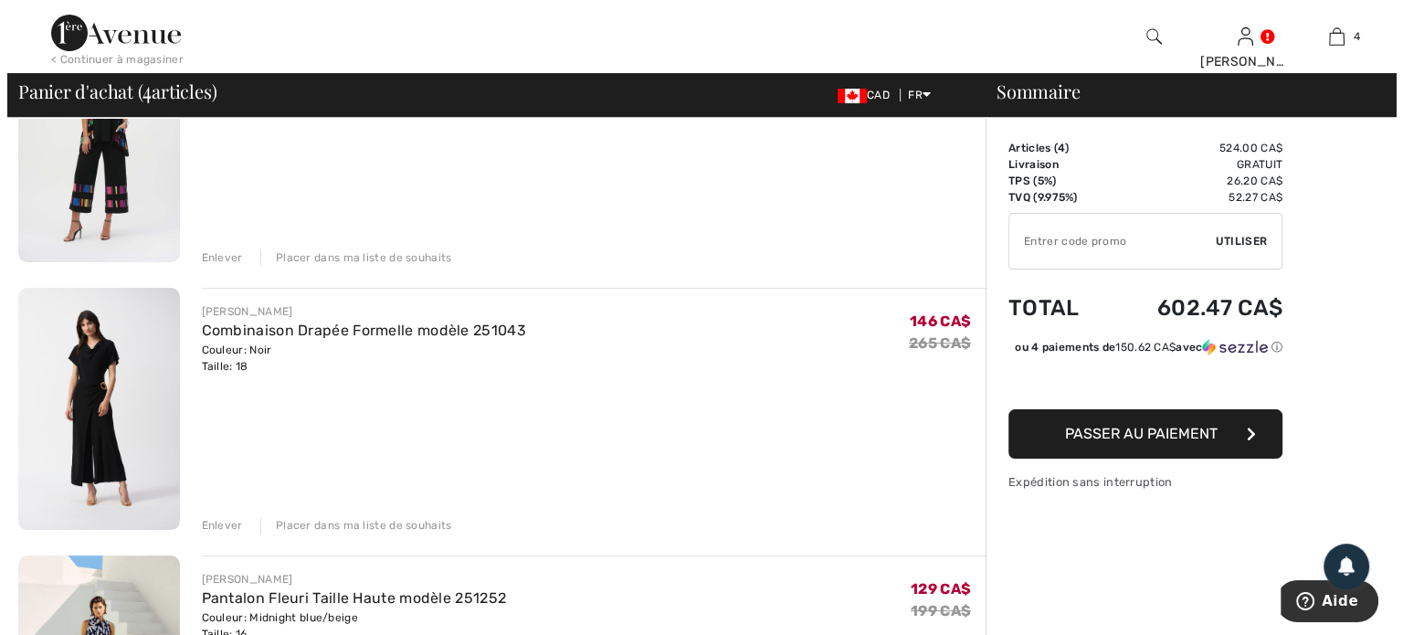
scroll to position [91, 0]
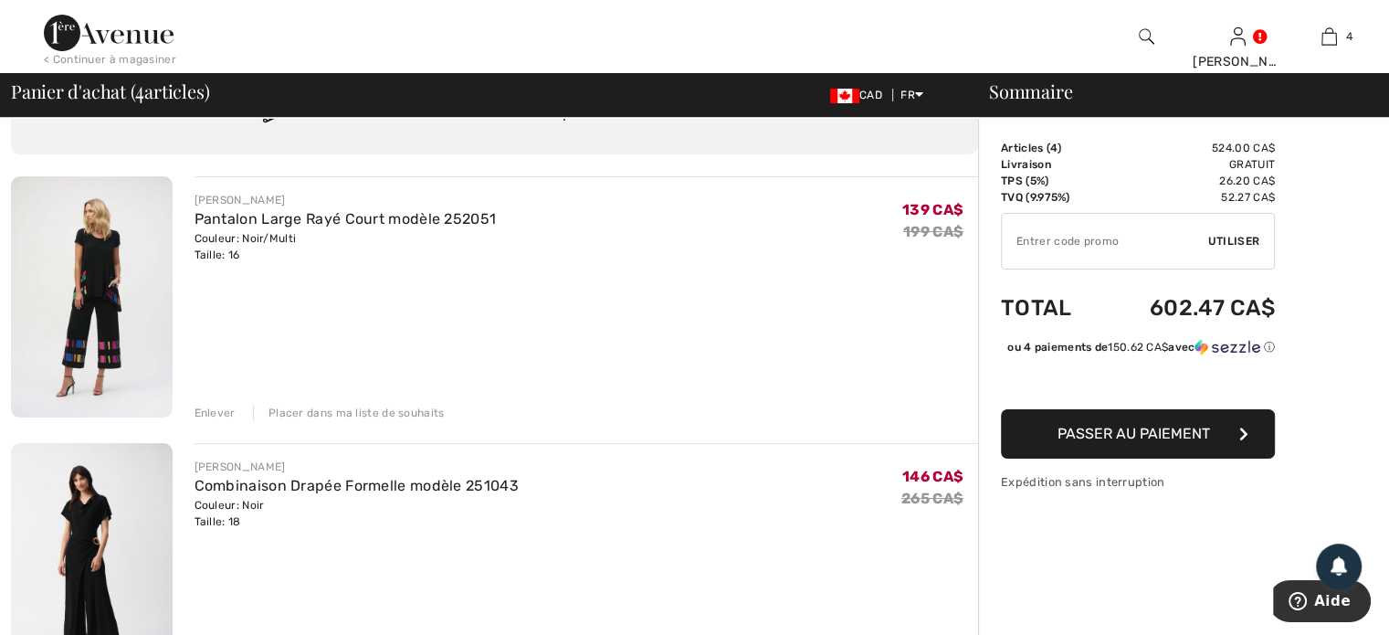
click at [1139, 32] on img at bounding box center [1147, 37] width 16 height 22
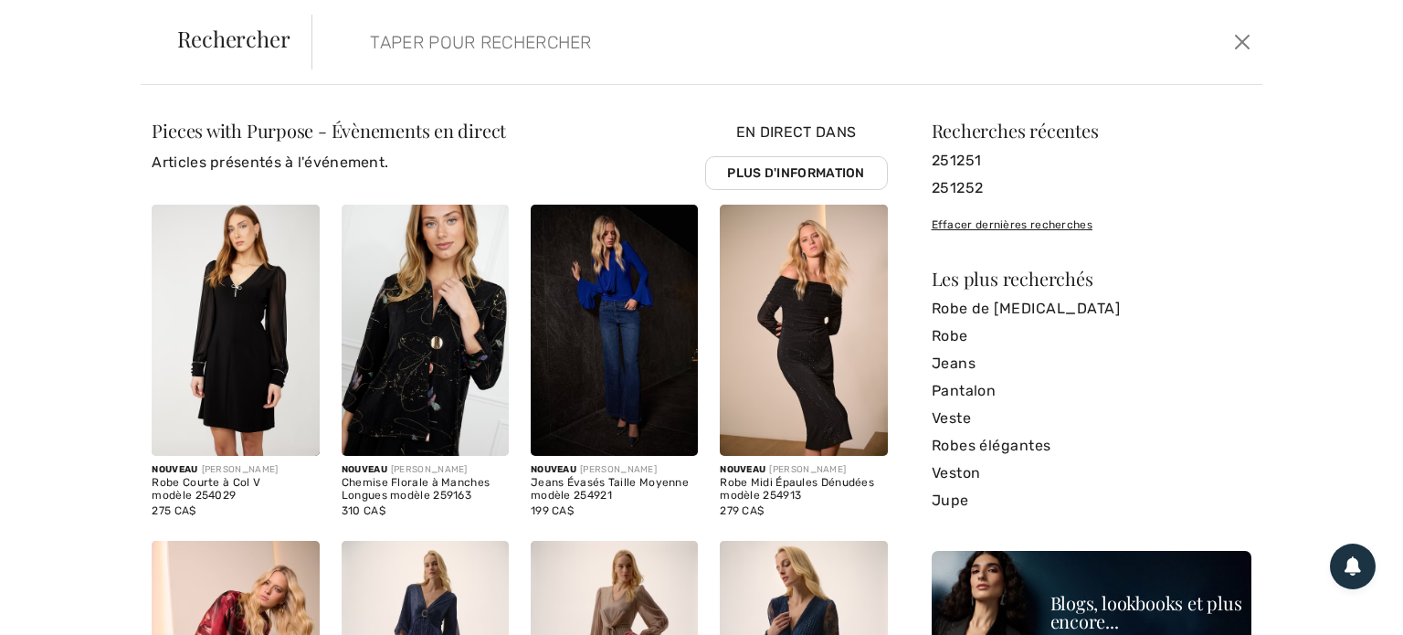
click at [424, 49] on input "search" at bounding box center [683, 42] width 654 height 55
type input "251253"
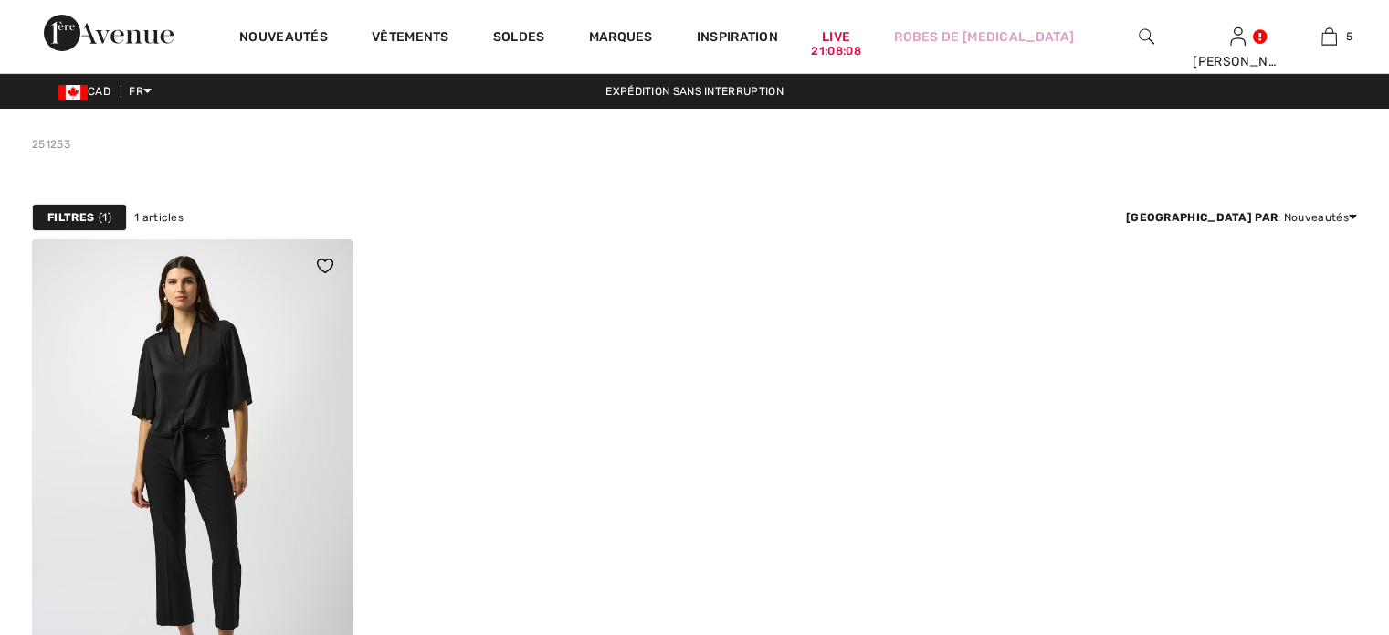
click at [179, 402] on img at bounding box center [192, 478] width 321 height 481
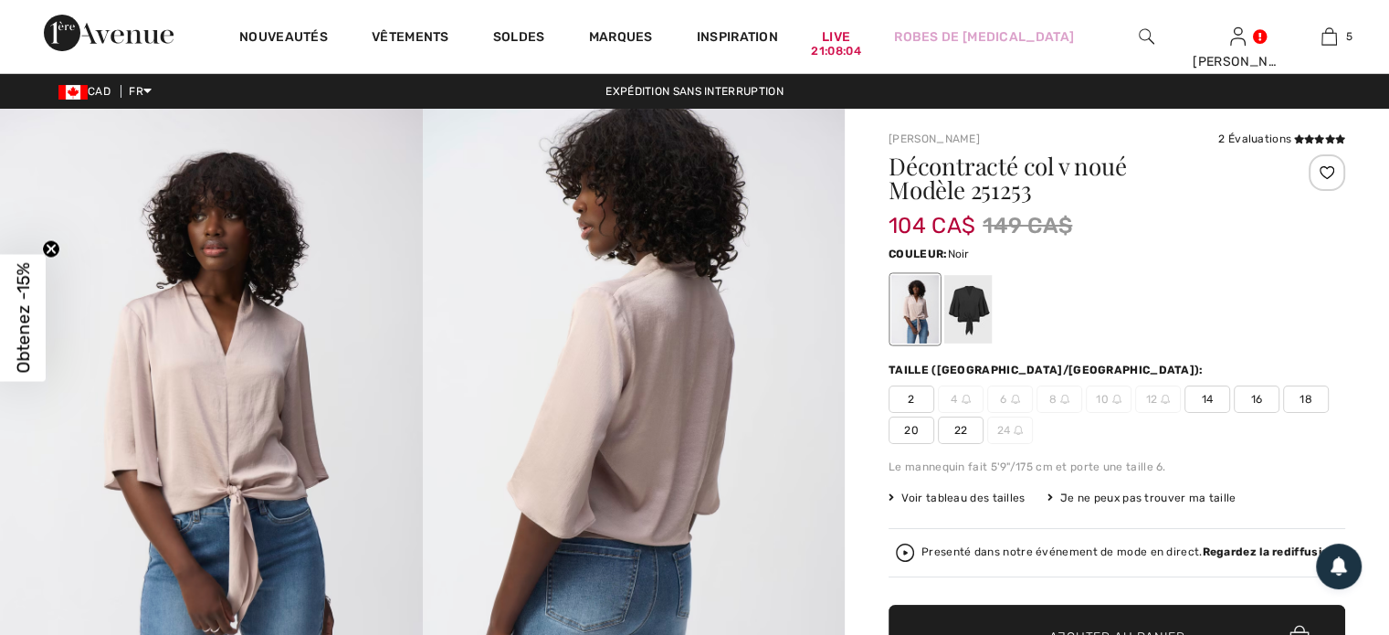
click at [964, 327] on div at bounding box center [969, 309] width 48 height 69
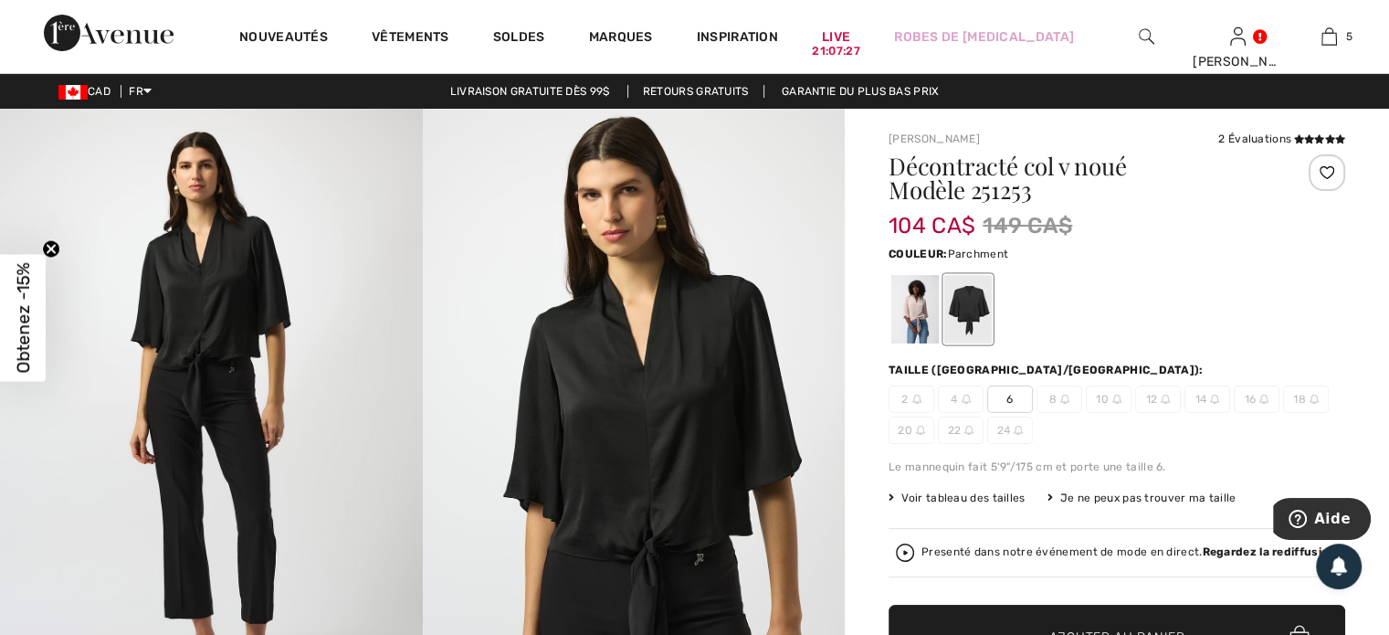
click at [924, 317] on div at bounding box center [916, 309] width 48 height 69
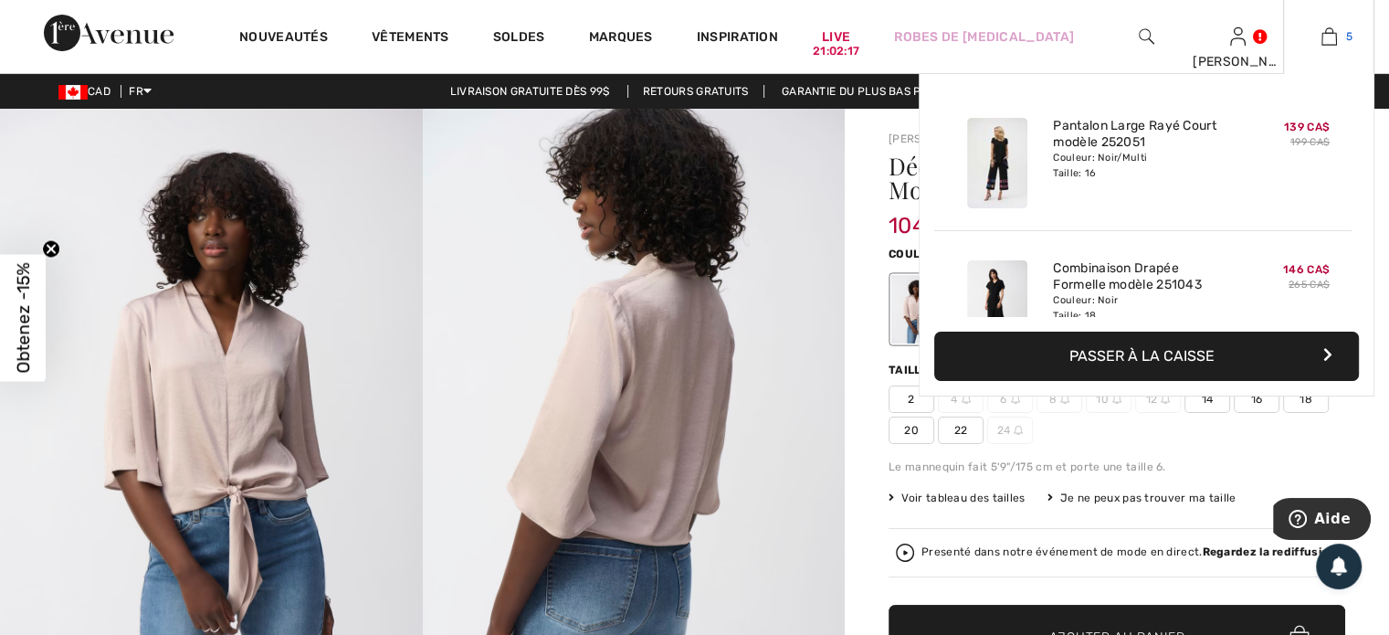
click at [1331, 36] on img at bounding box center [1330, 37] width 16 height 22
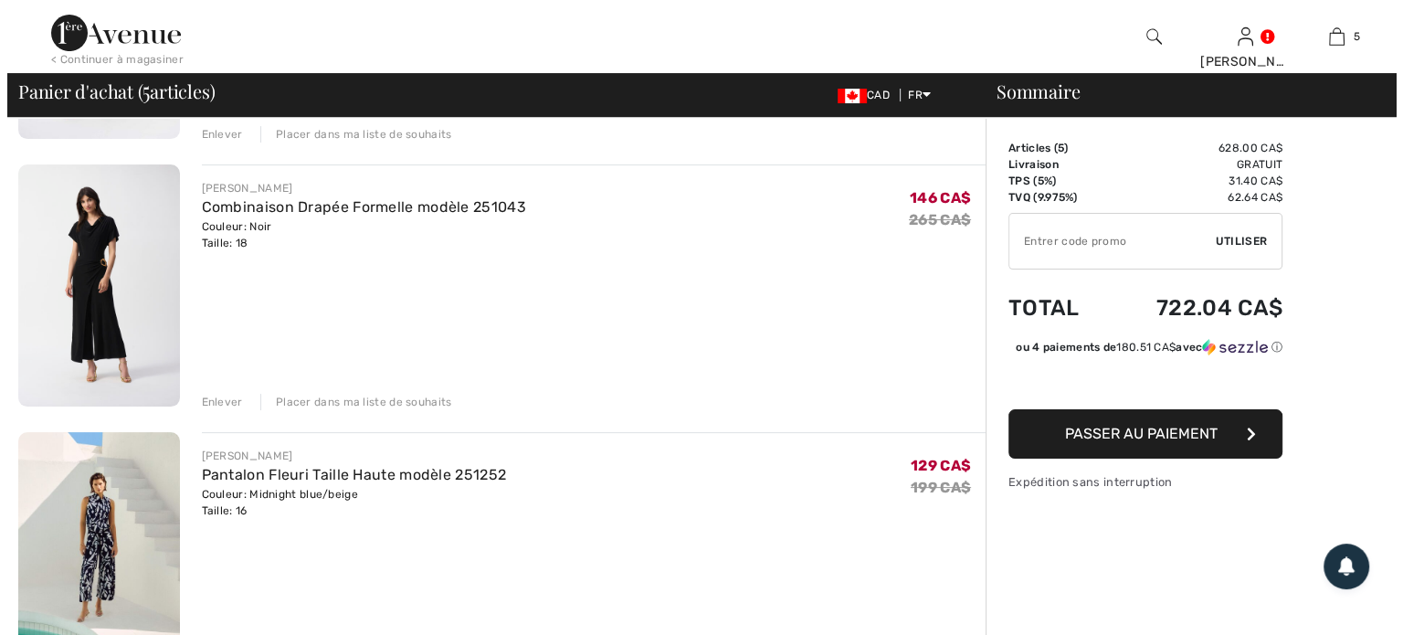
scroll to position [183, 0]
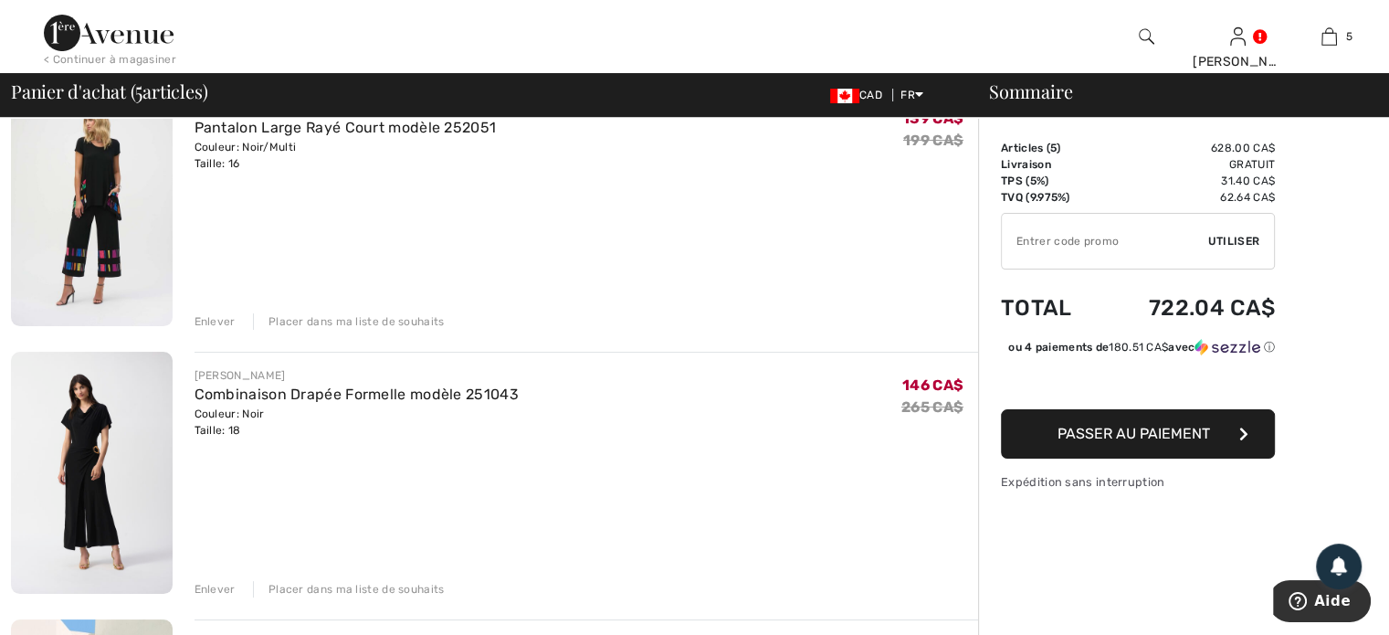
click at [1143, 39] on img at bounding box center [1147, 37] width 16 height 22
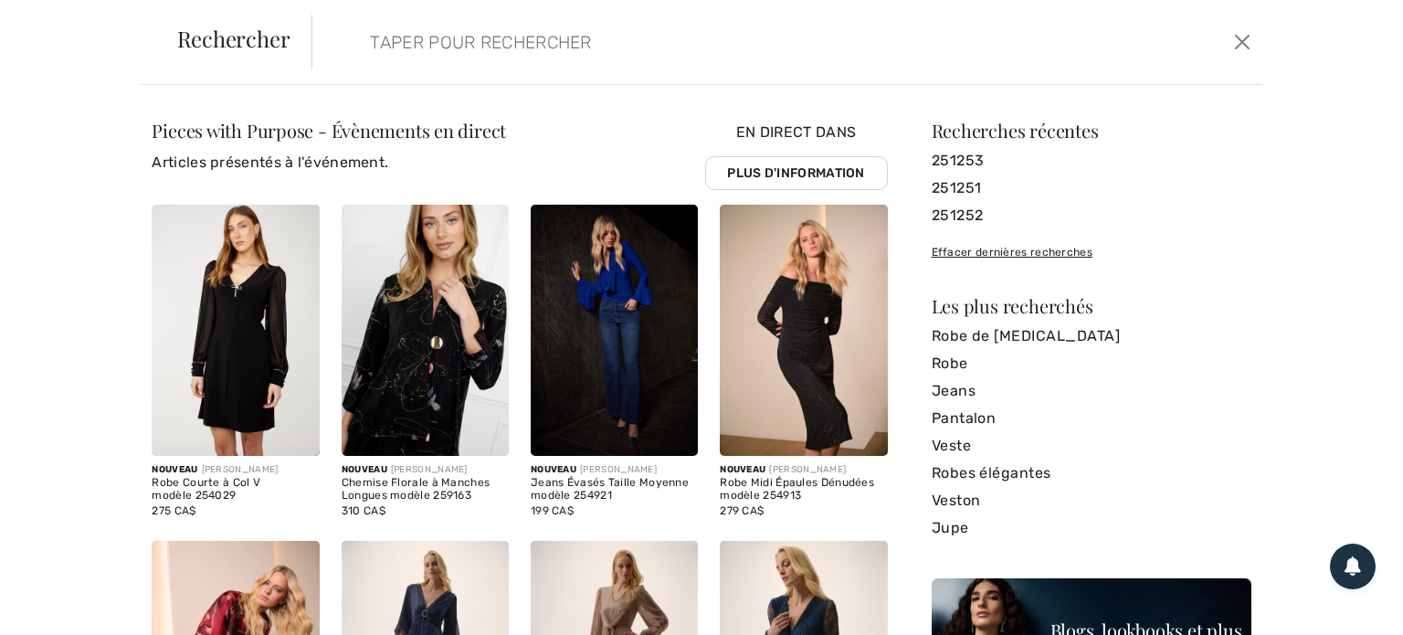
click at [438, 46] on input "search" at bounding box center [683, 42] width 654 height 55
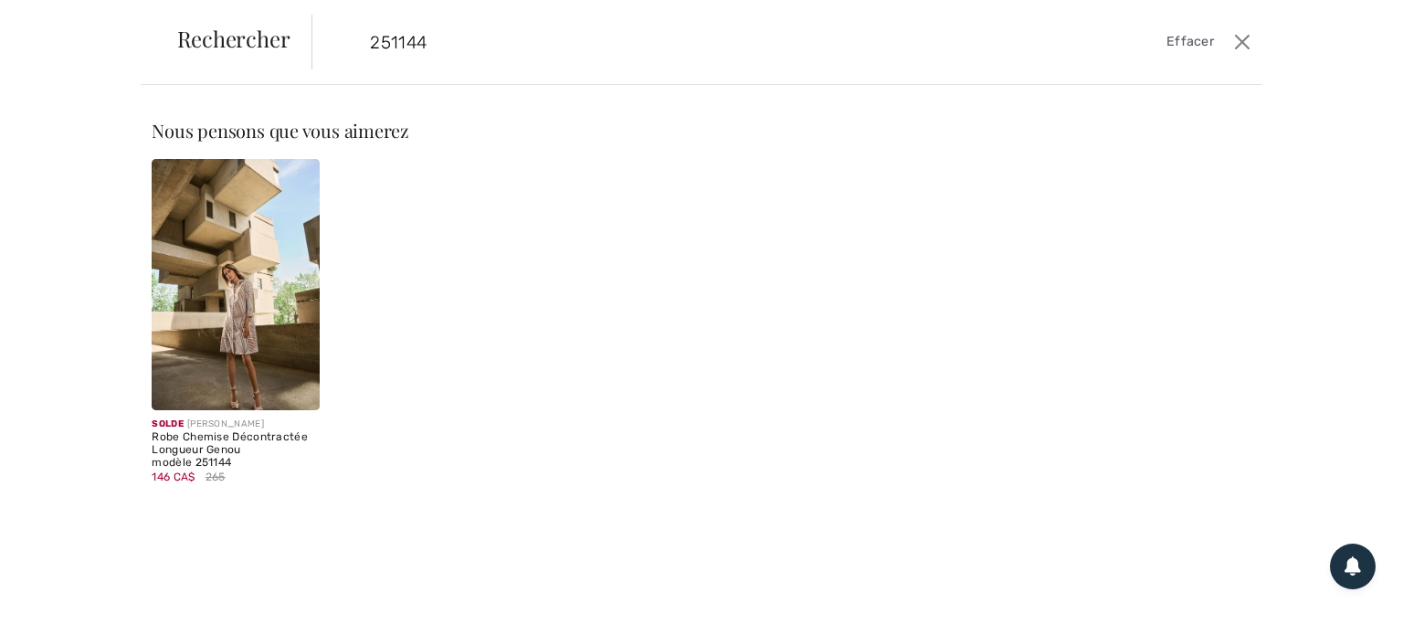
type input "251144"
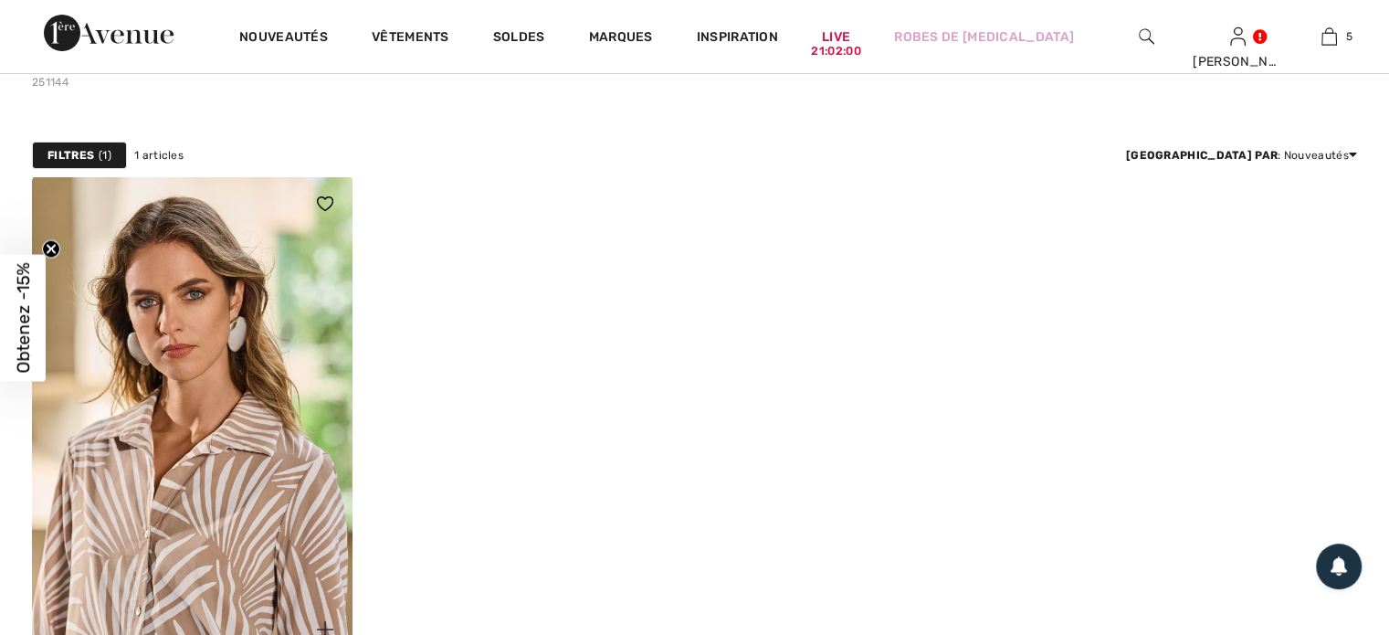
scroll to position [183, 0]
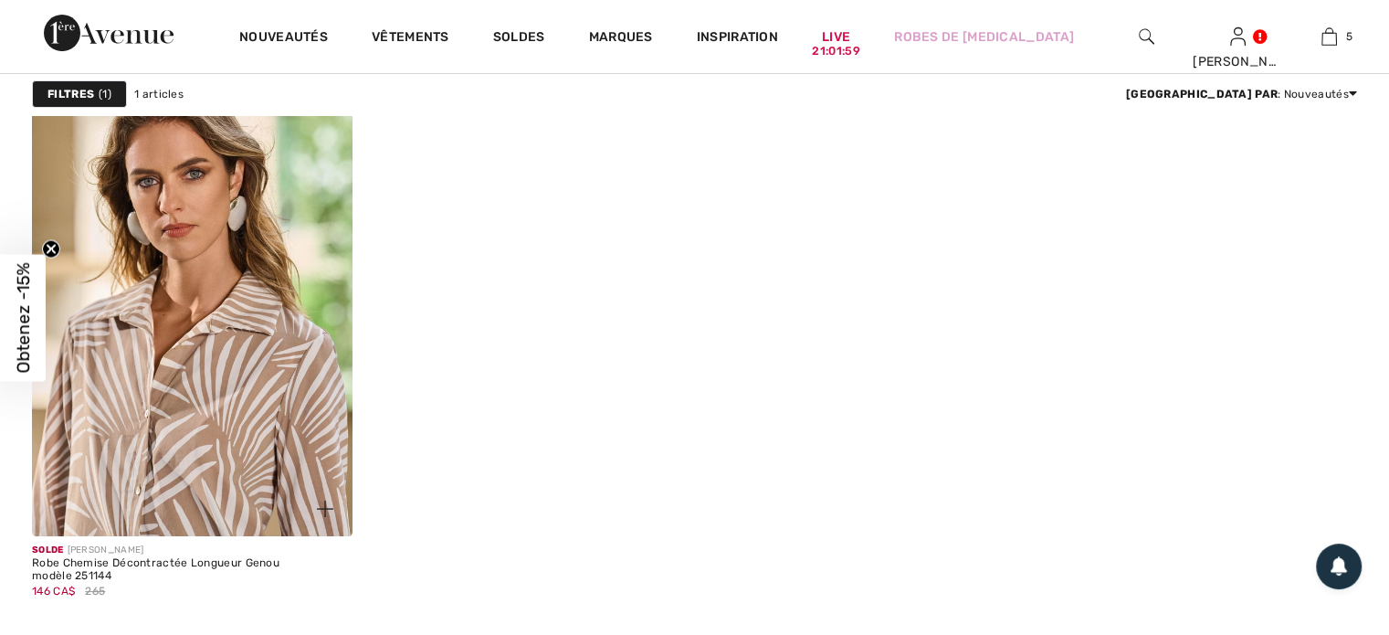
click at [287, 427] on img at bounding box center [192, 296] width 321 height 481
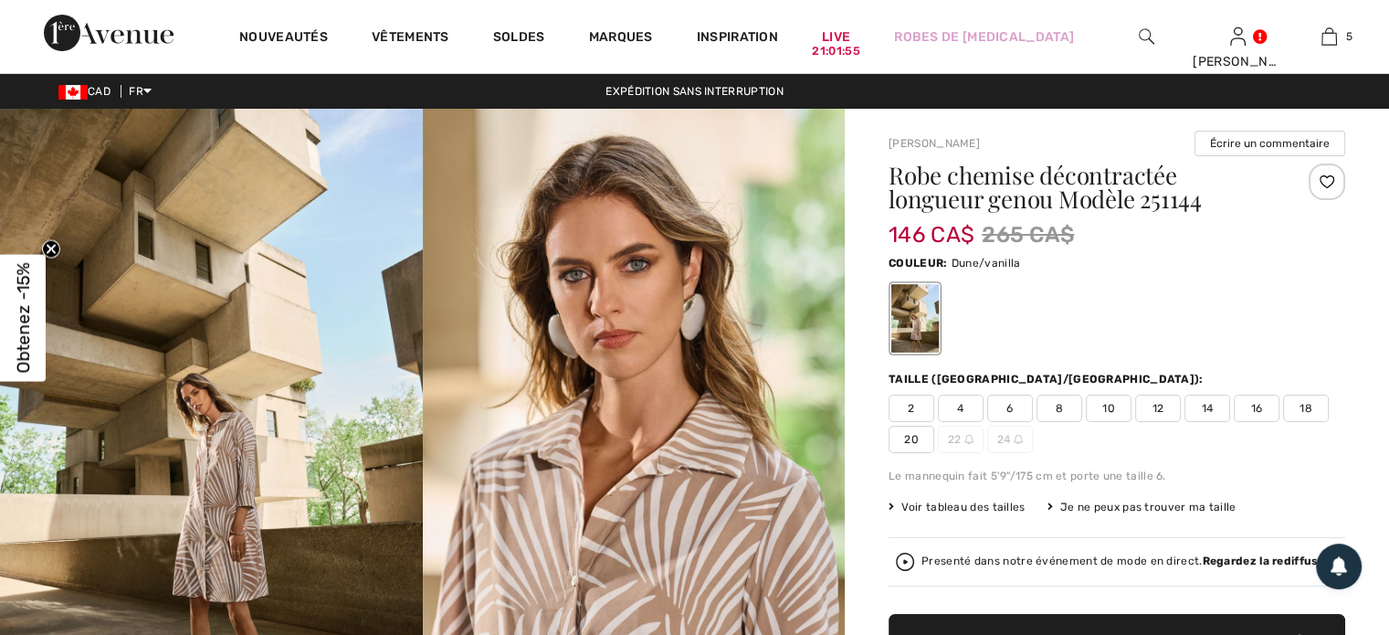
click at [1312, 405] on span "18" at bounding box center [1306, 408] width 46 height 27
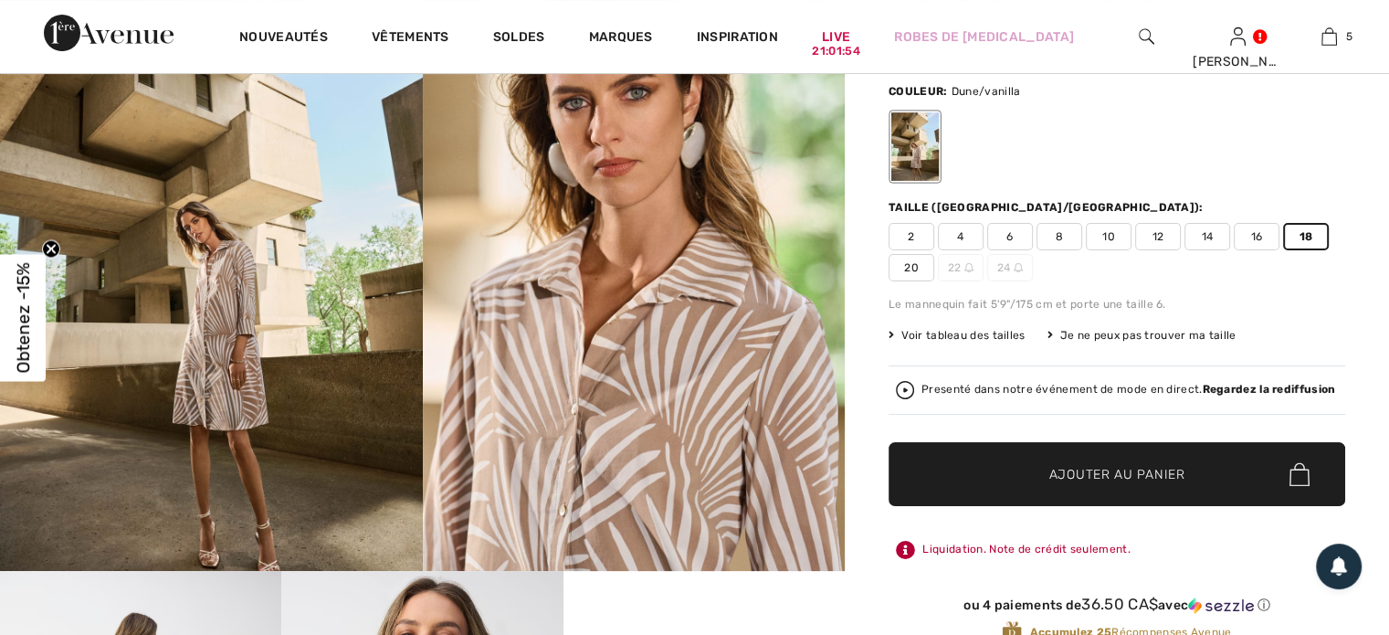
scroll to position [183, 0]
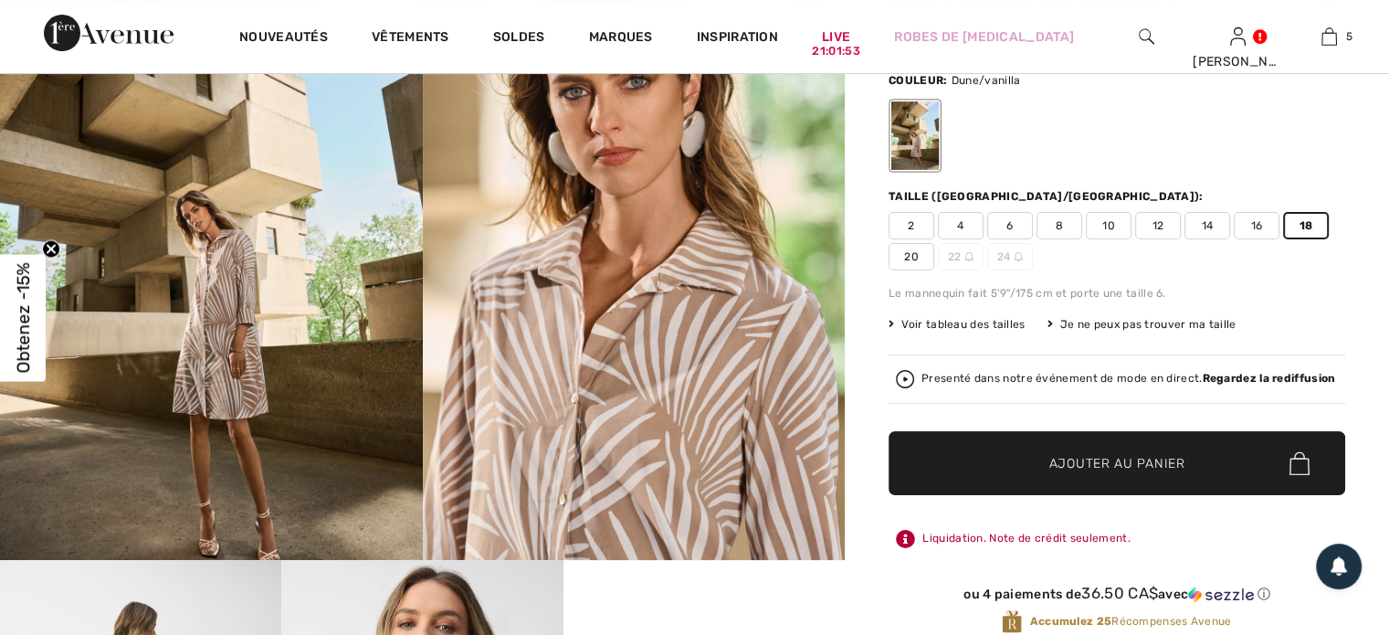
click at [1147, 457] on span "Ajouter au panier" at bounding box center [1118, 463] width 136 height 19
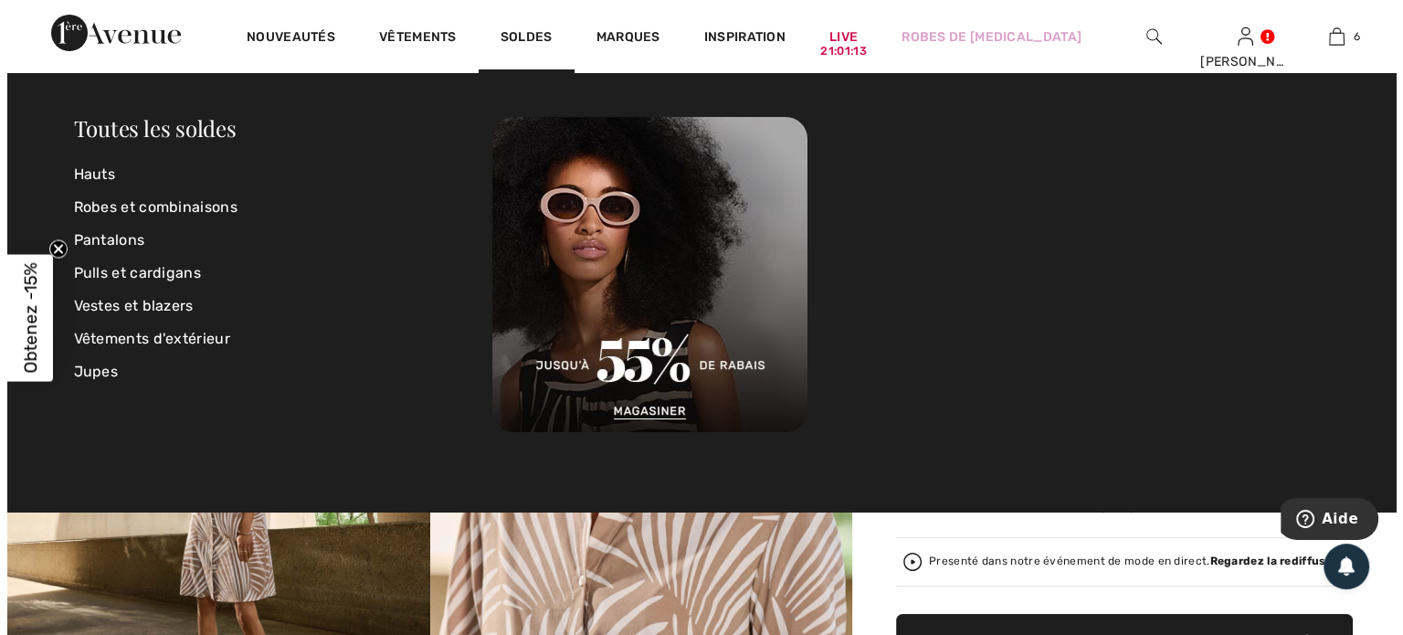
scroll to position [0, 0]
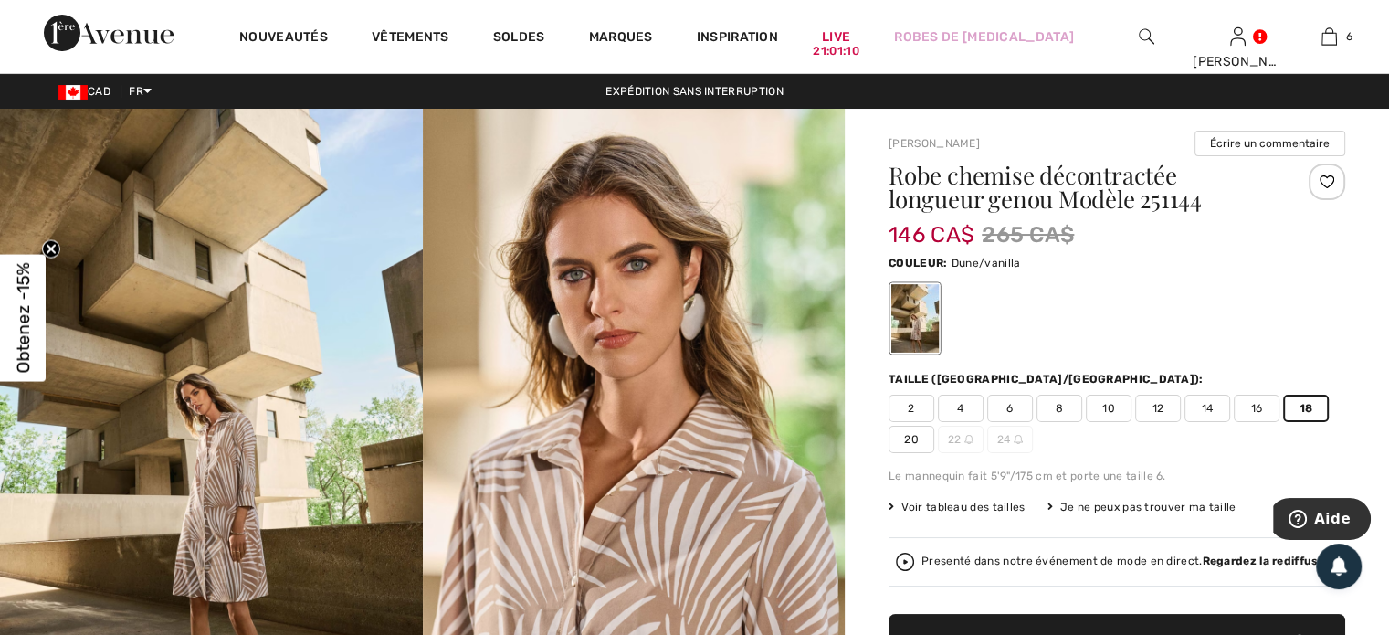
click at [1146, 32] on img at bounding box center [1147, 37] width 16 height 22
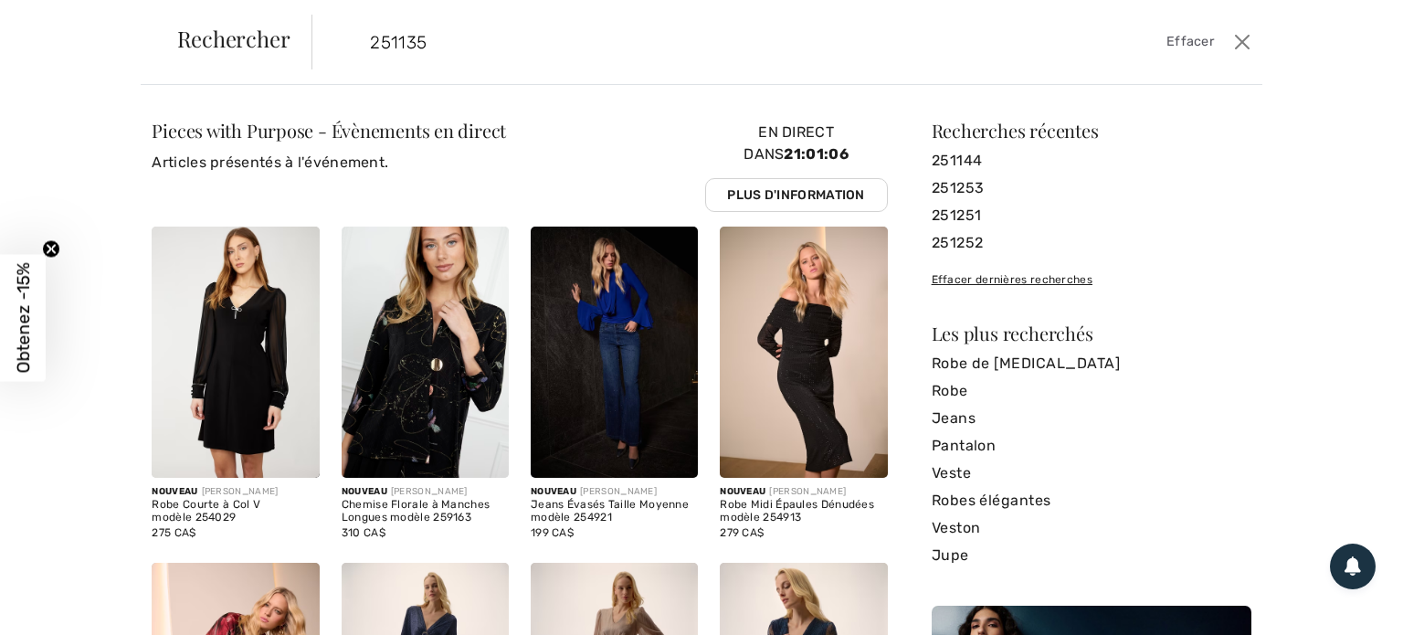
type input "251135"
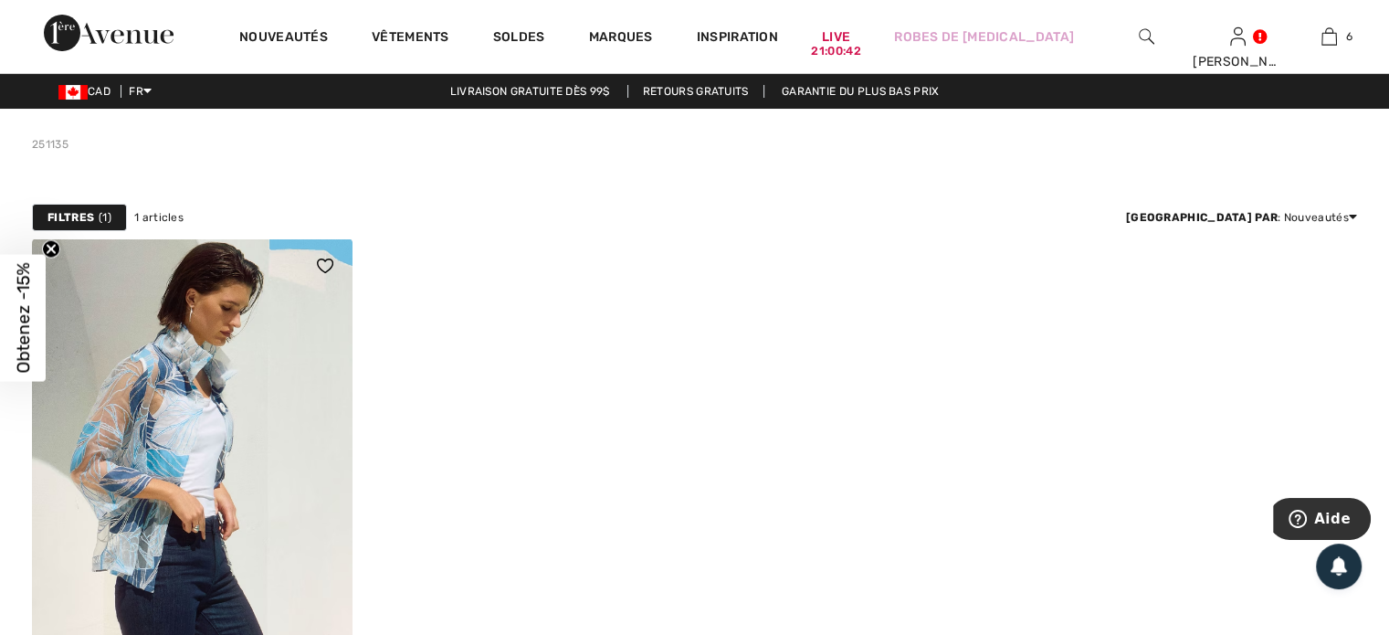
click at [123, 354] on img at bounding box center [192, 478] width 321 height 481
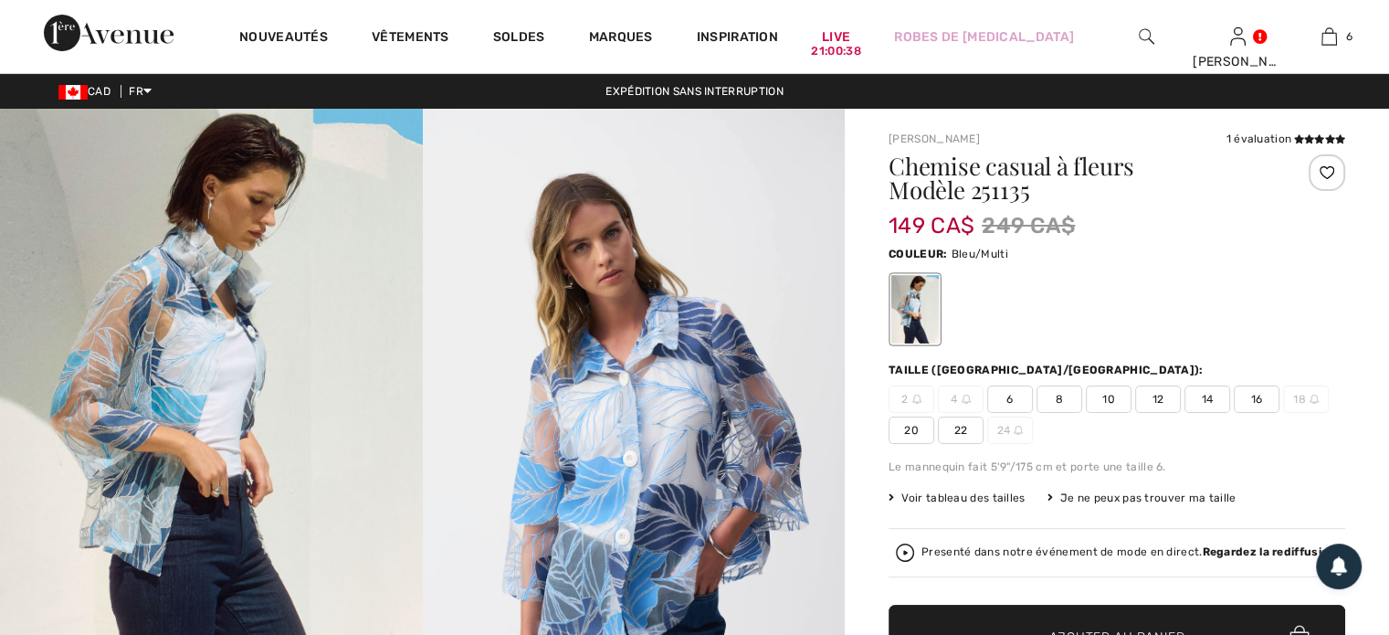
click at [914, 429] on span "20" at bounding box center [912, 430] width 46 height 27
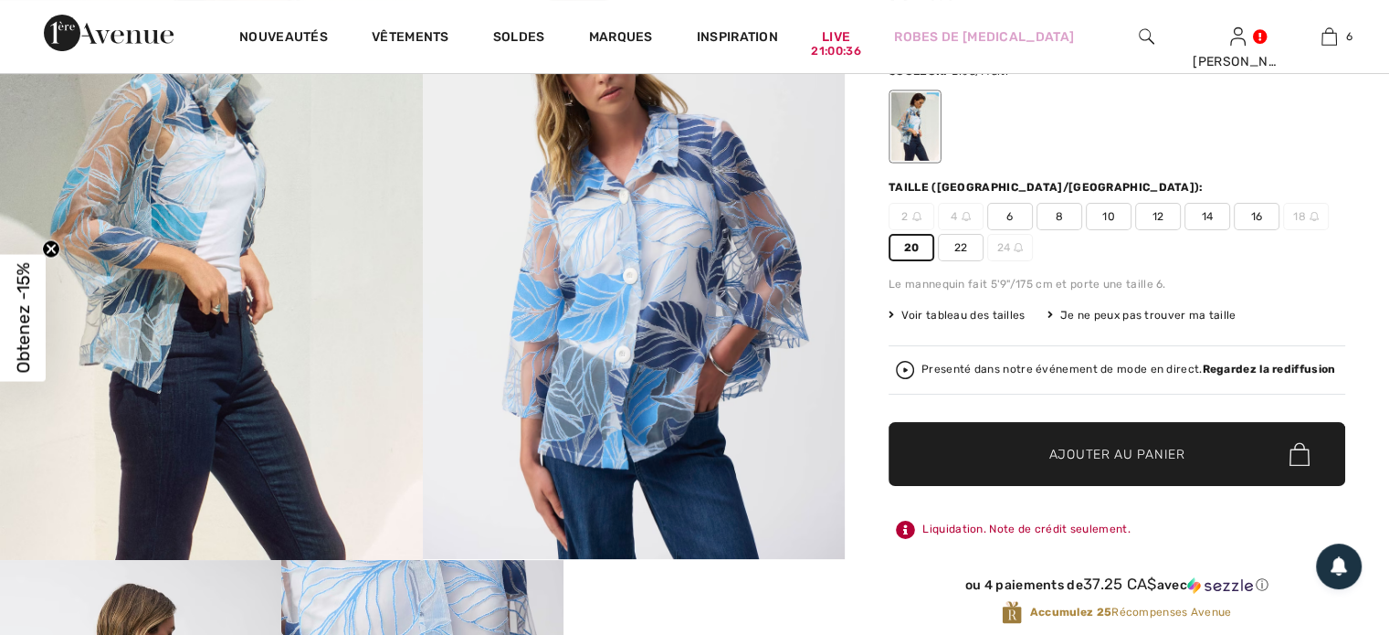
click at [1150, 454] on span "Ajouter au panier" at bounding box center [1118, 454] width 136 height 19
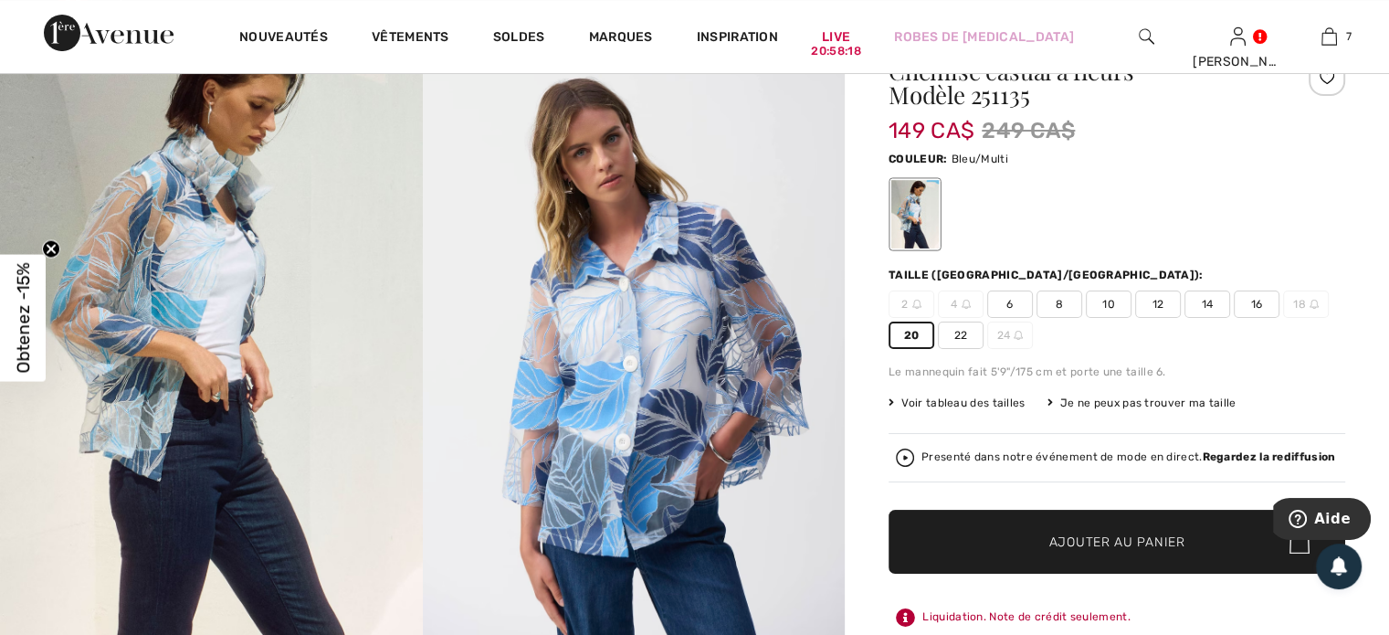
scroll to position [0, 0]
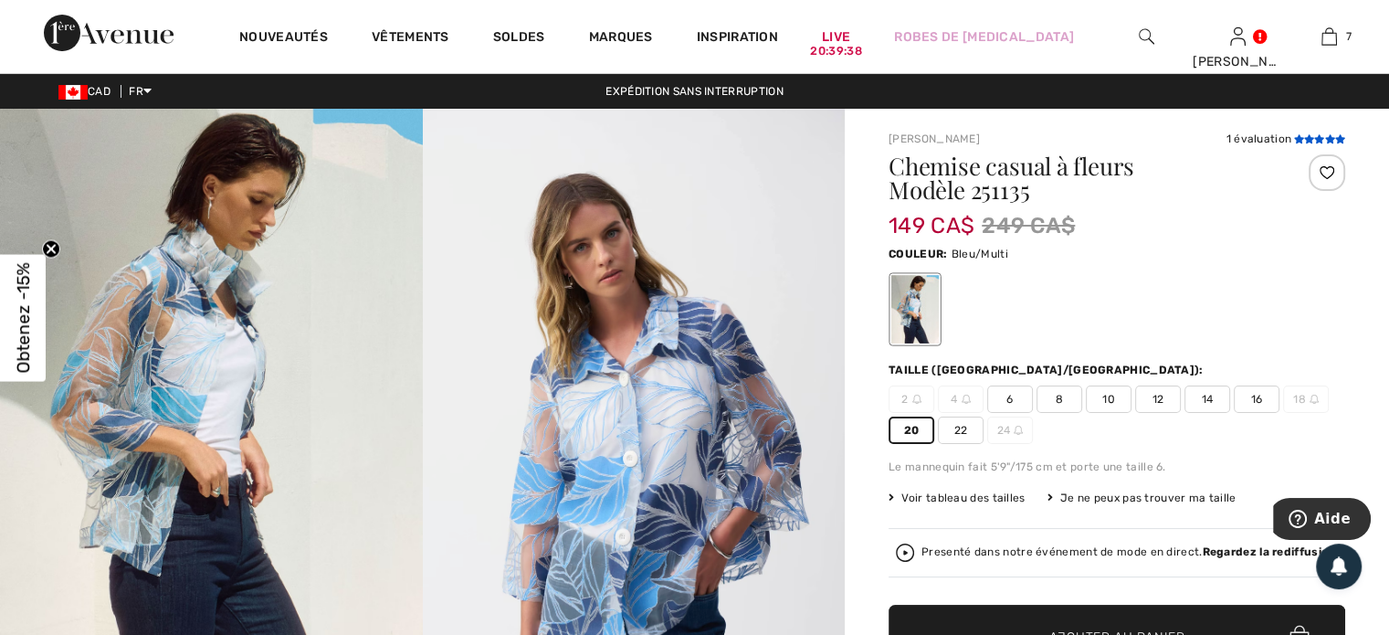
click at [1322, 139] on icon at bounding box center [1320, 138] width 10 height 9
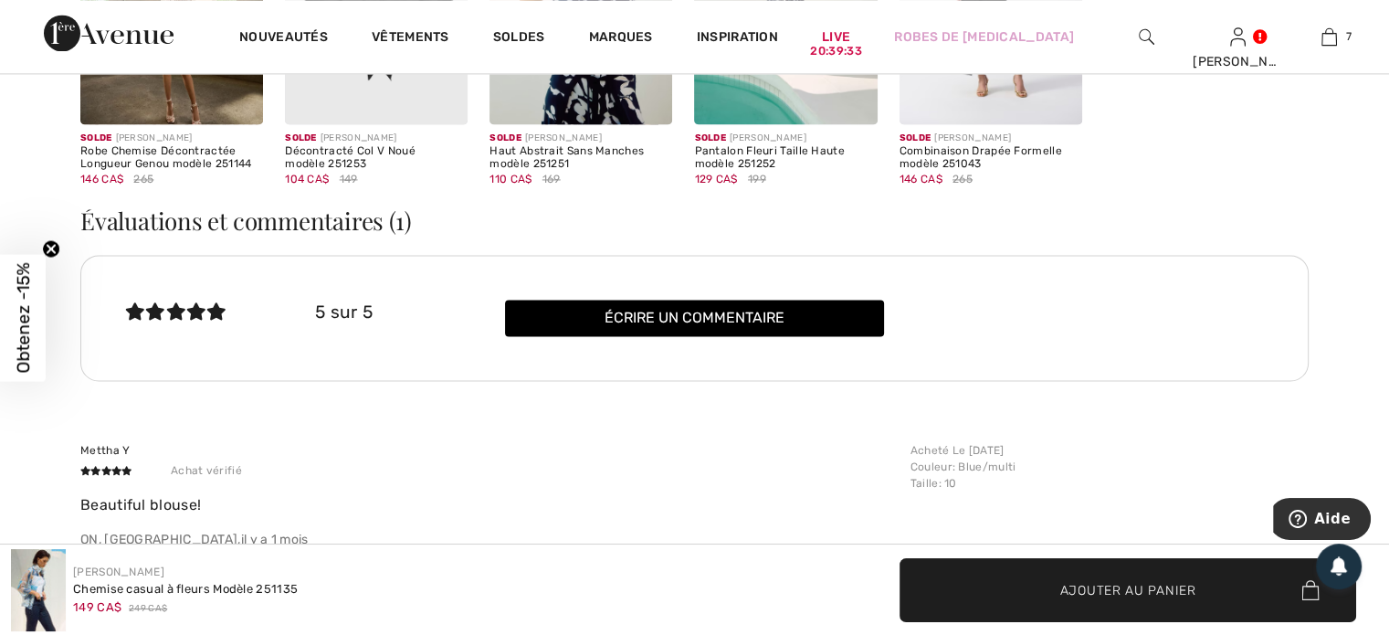
scroll to position [2675, 0]
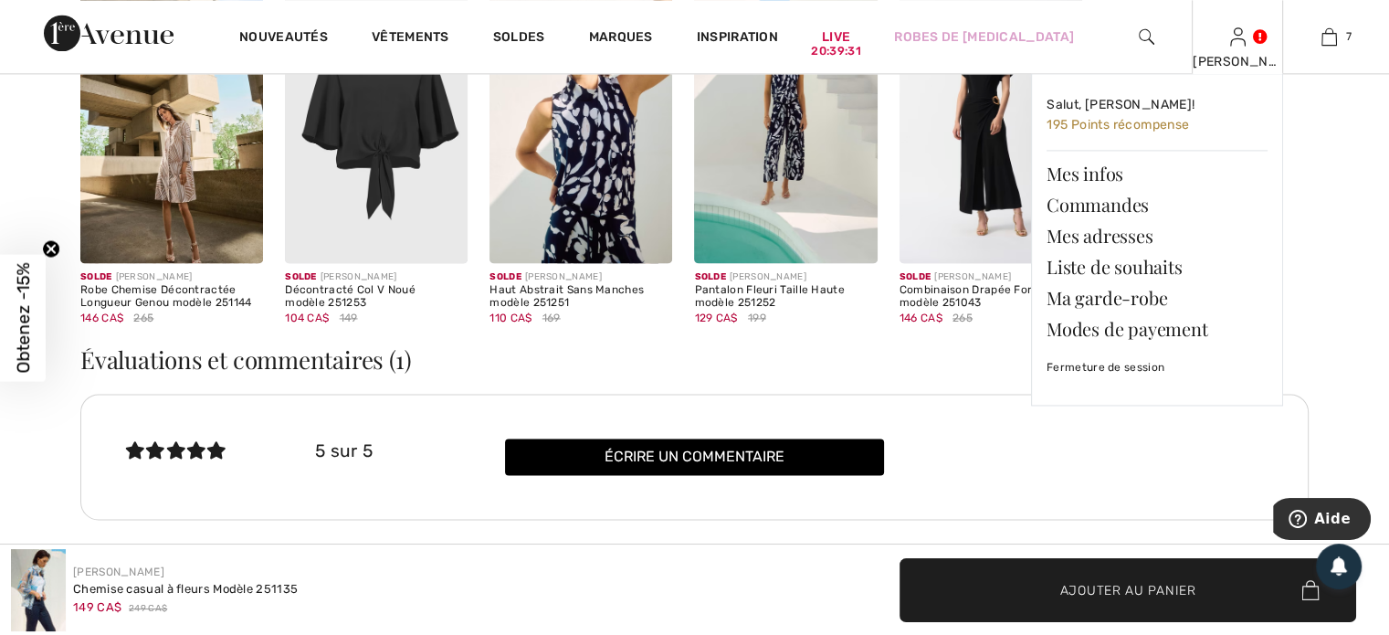
click at [1242, 39] on img at bounding box center [1238, 37] width 16 height 22
